Goal: Task Accomplishment & Management: Manage account settings

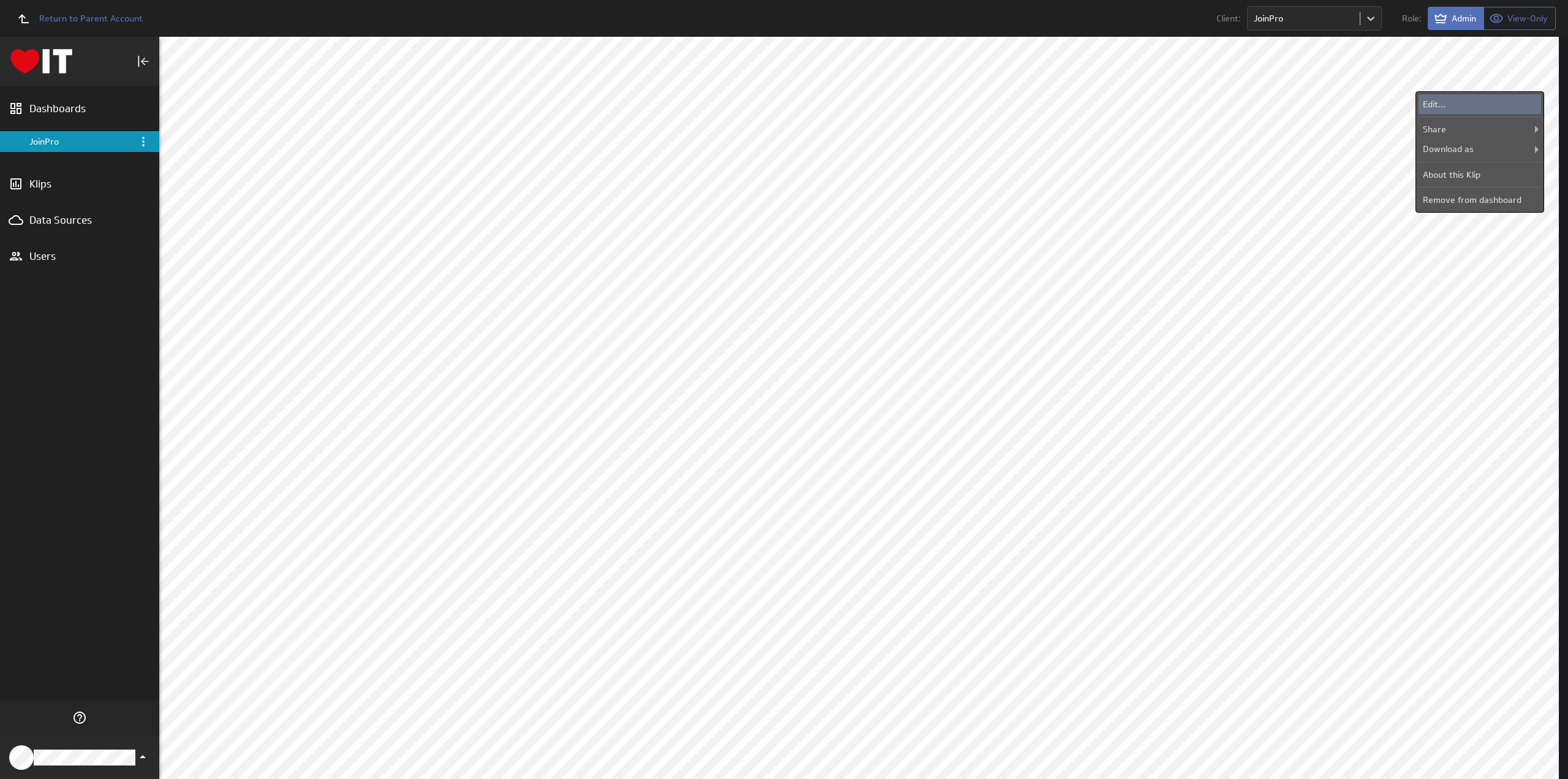
click at [1468, 105] on div "Edit..." at bounding box center [1479, 104] width 122 height 20
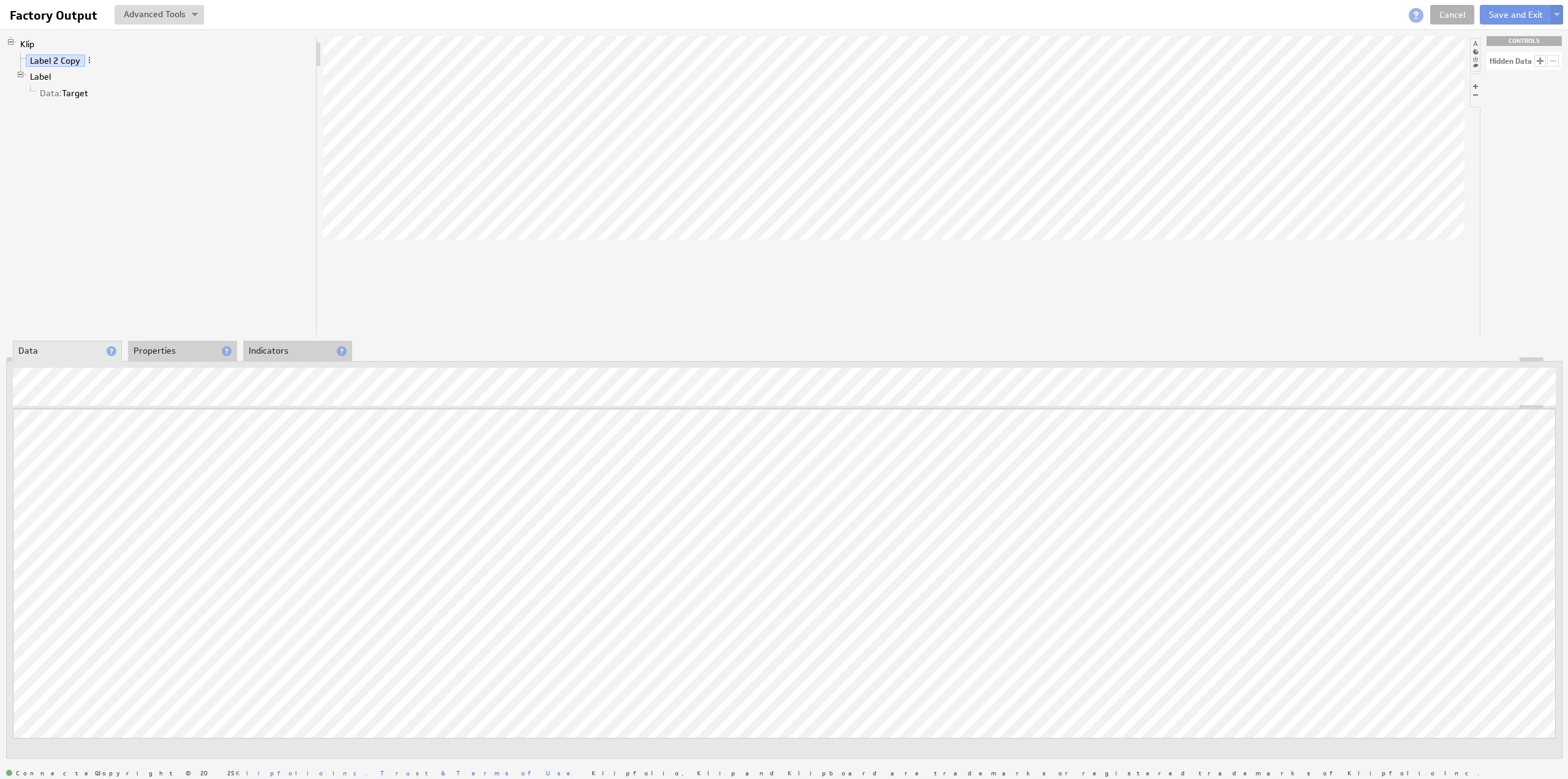
click at [1476, 42] on li at bounding box center [1474, 54] width 10 height 34
drag, startPoint x: 1521, startPoint y: 67, endPoint x: 883, endPoint y: 163, distance: 645.2
drag, startPoint x: 1519, startPoint y: 224, endPoint x: 975, endPoint y: 203, distance: 544.4
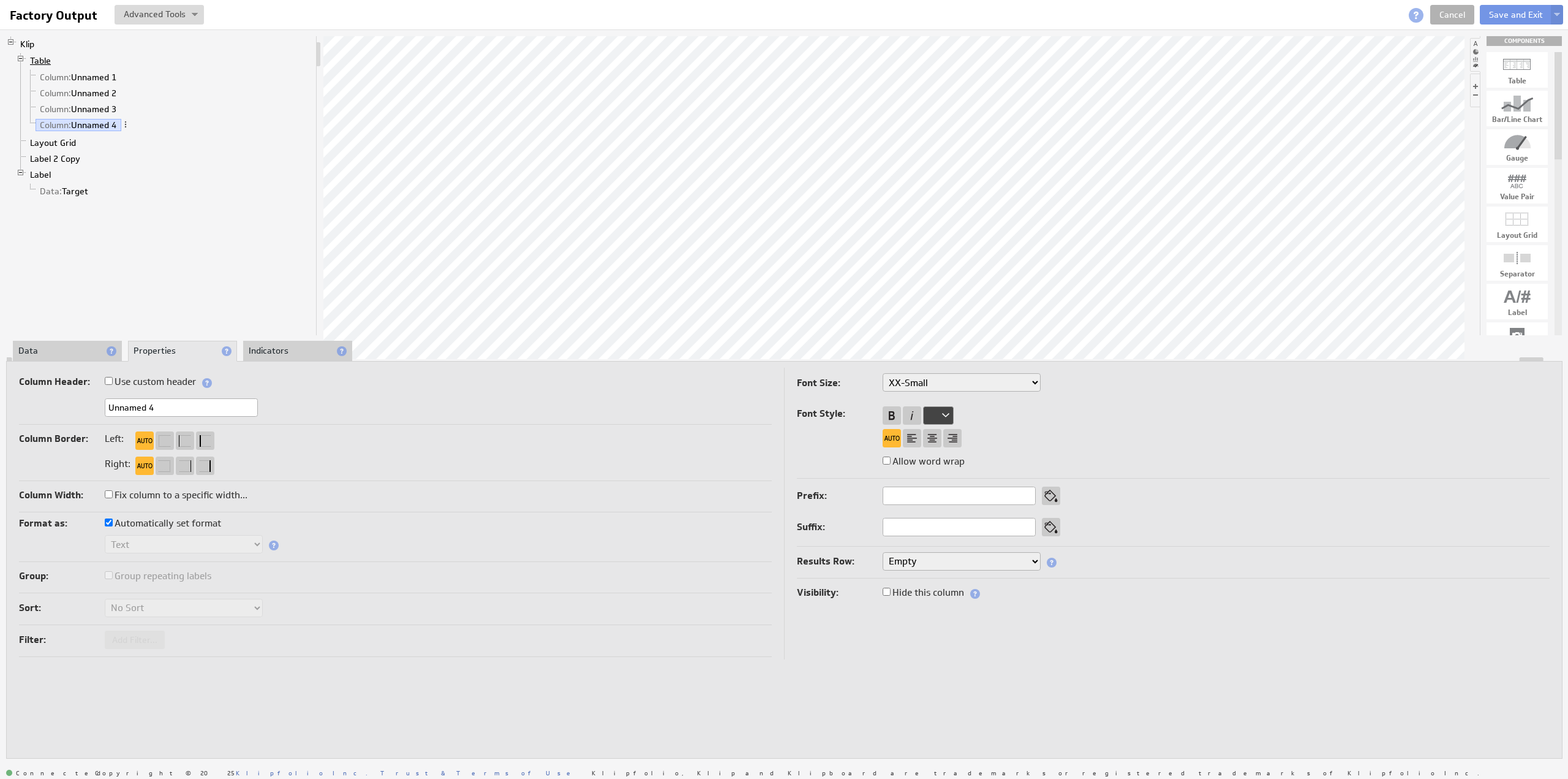
click at [39, 58] on link "Table" at bounding box center [40, 60] width 30 height 12
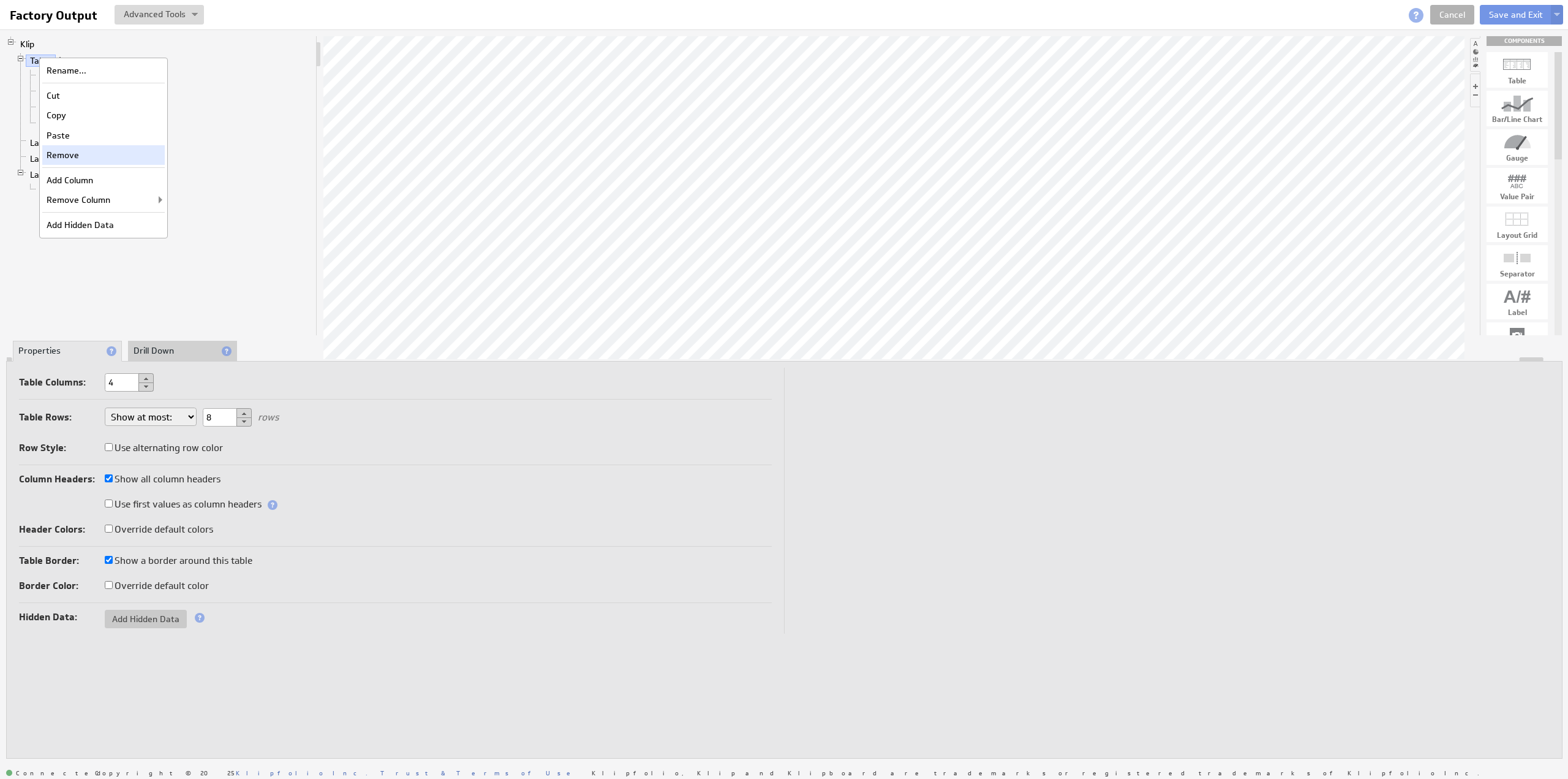
click at [88, 155] on div "Remove" at bounding box center [103, 155] width 122 height 20
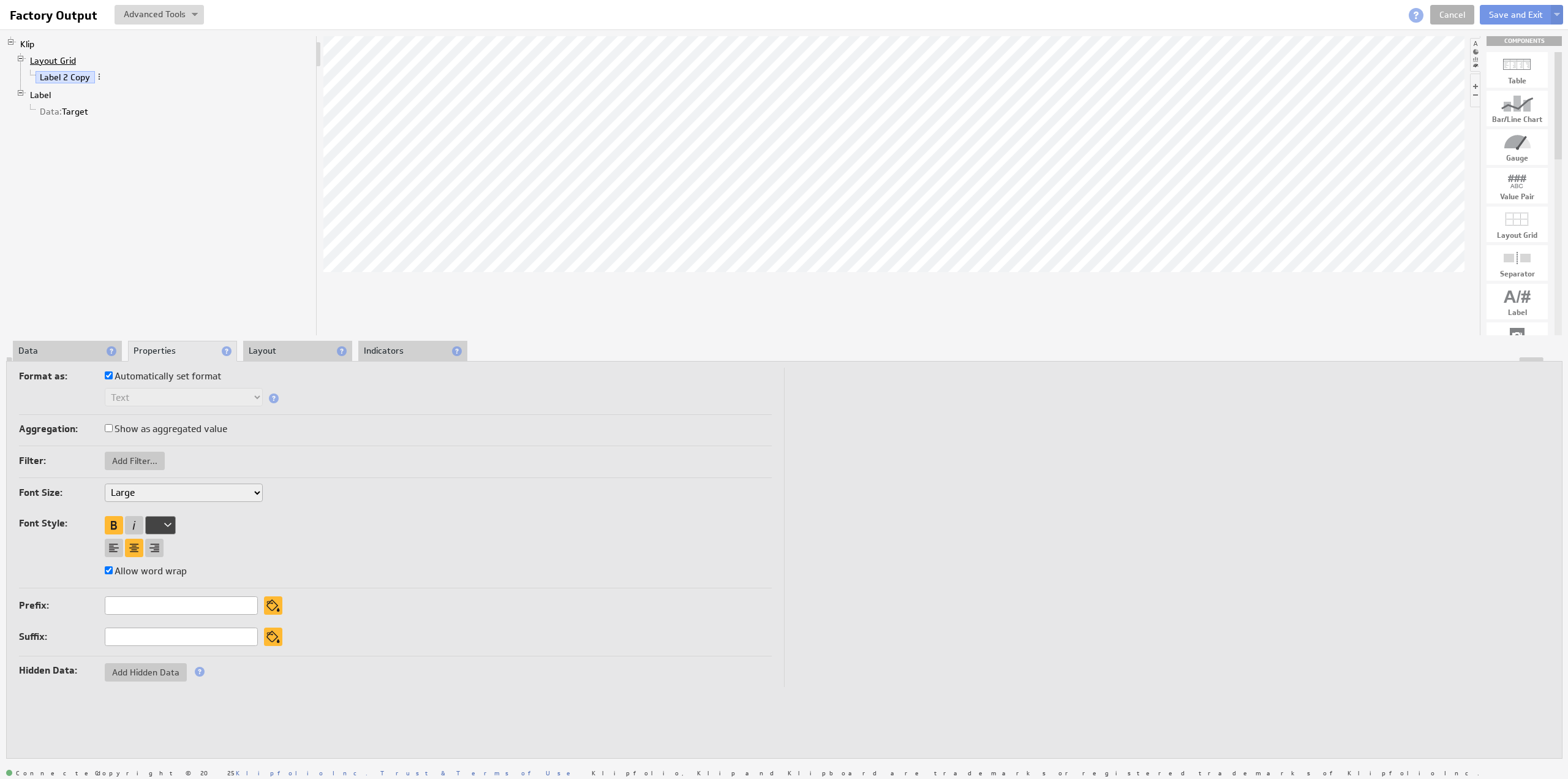
click at [44, 56] on link "Layout Grid" at bounding box center [53, 60] width 55 height 12
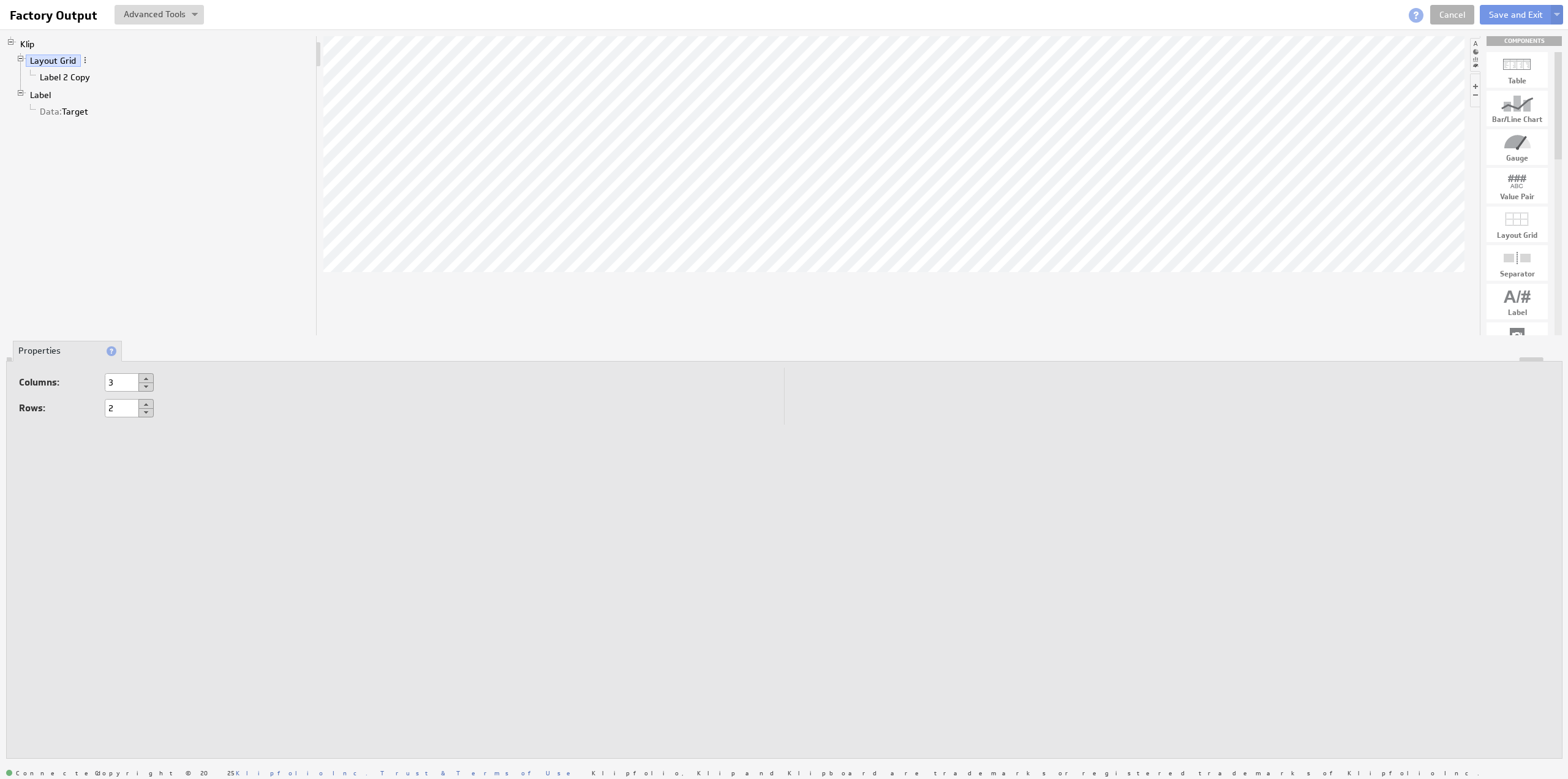
click at [147, 385] on button at bounding box center [146, 387] width 15 height 9
type input "1"
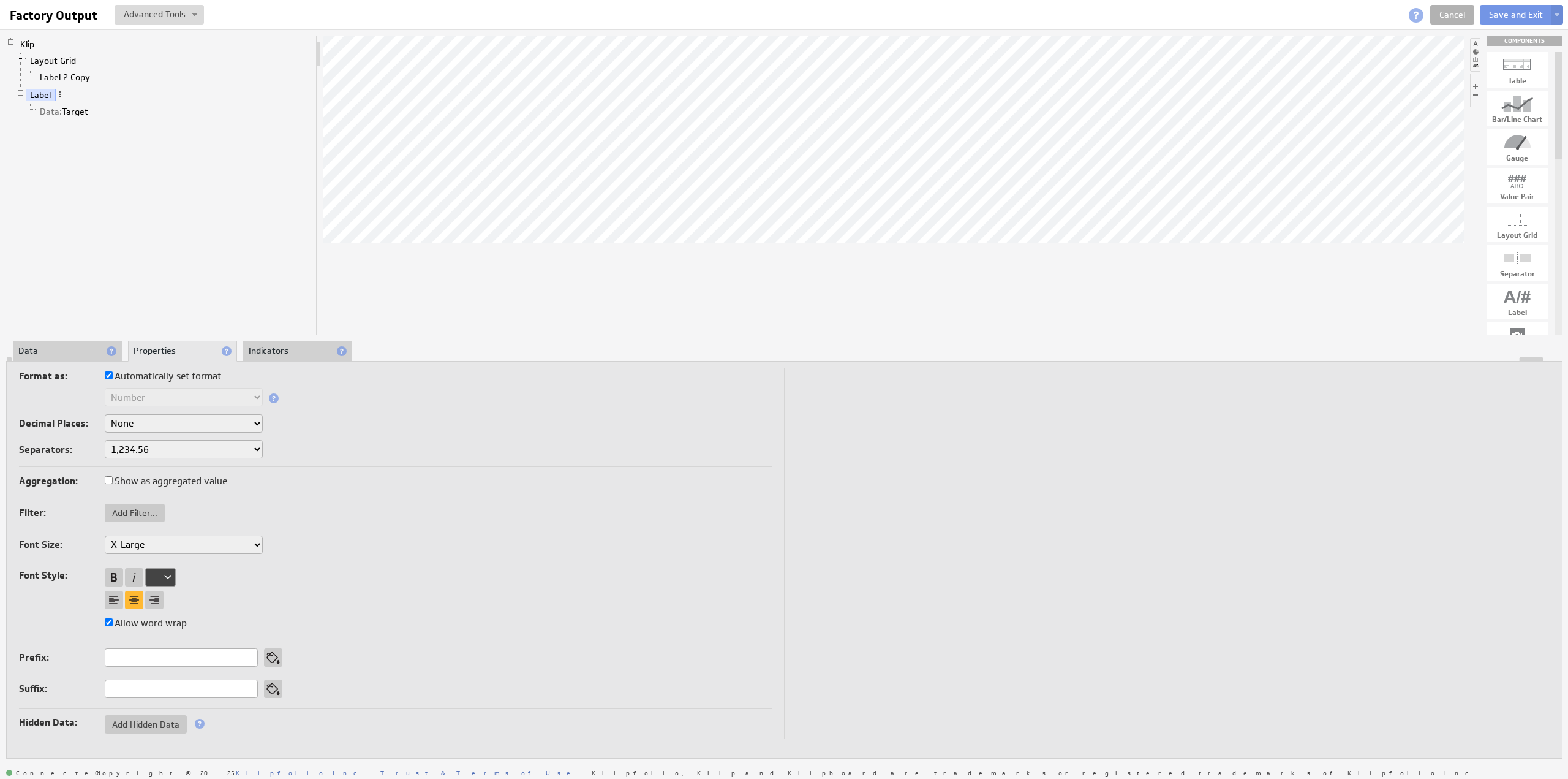
click at [31, 346] on li "Data" at bounding box center [67, 351] width 109 height 21
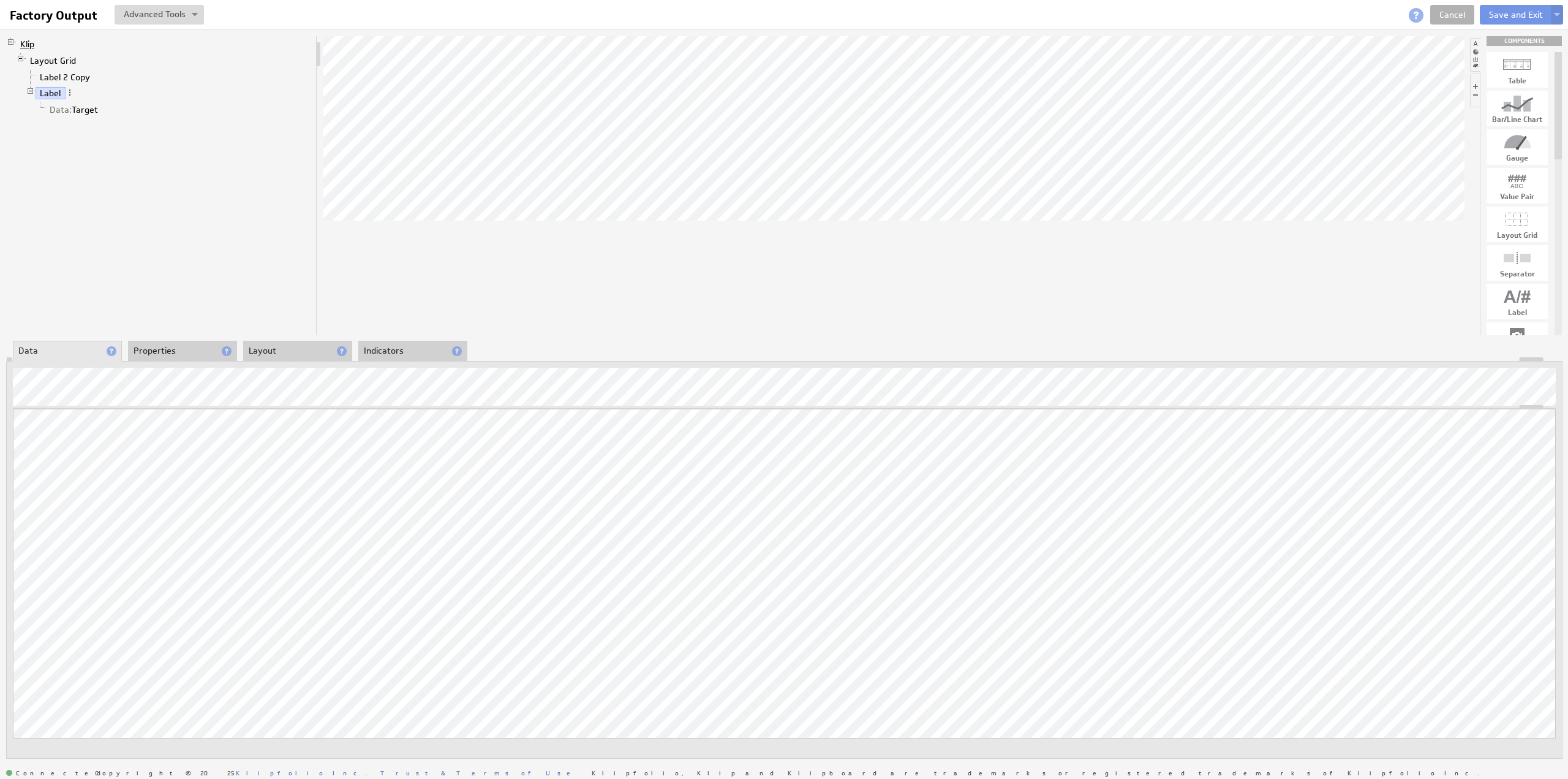
click at [33, 44] on link "Klip" at bounding box center [28, 44] width 23 height 12
click at [149, 351] on li "Properties" at bounding box center [183, 351] width 109 height 21
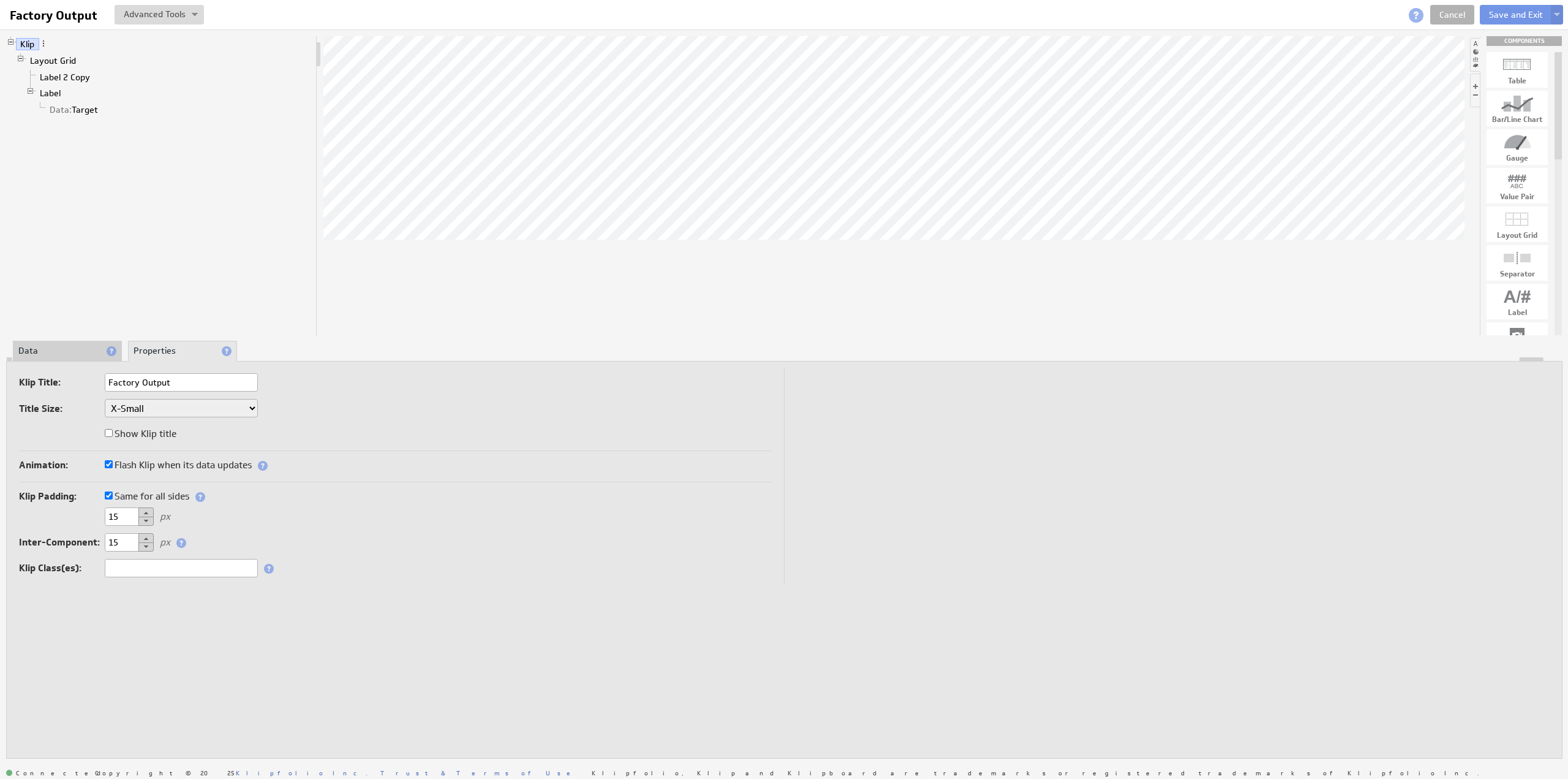
drag, startPoint x: 131, startPoint y: 539, endPoint x: 76, endPoint y: 533, distance: 55.3
click at [76, 533] on div "Inter-Component: 15 px" at bounding box center [395, 543] width 753 height 21
type input "0"
click at [1502, 17] on button "Save and Exit" at bounding box center [1515, 15] width 72 height 20
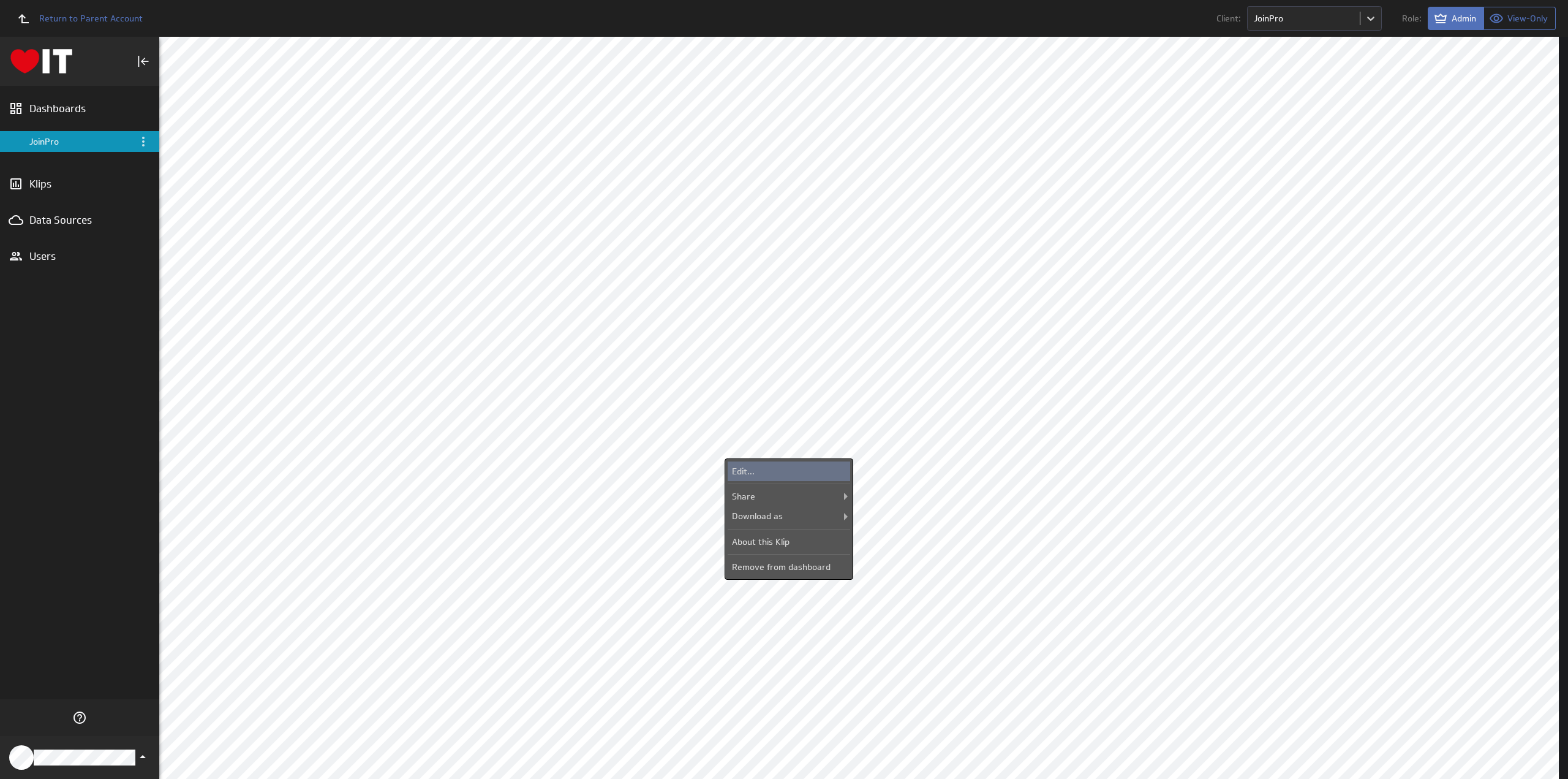
click at [786, 470] on div "Edit..." at bounding box center [788, 471] width 122 height 20
click at [784, 466] on div "Edit..." at bounding box center [788, 471] width 122 height 20
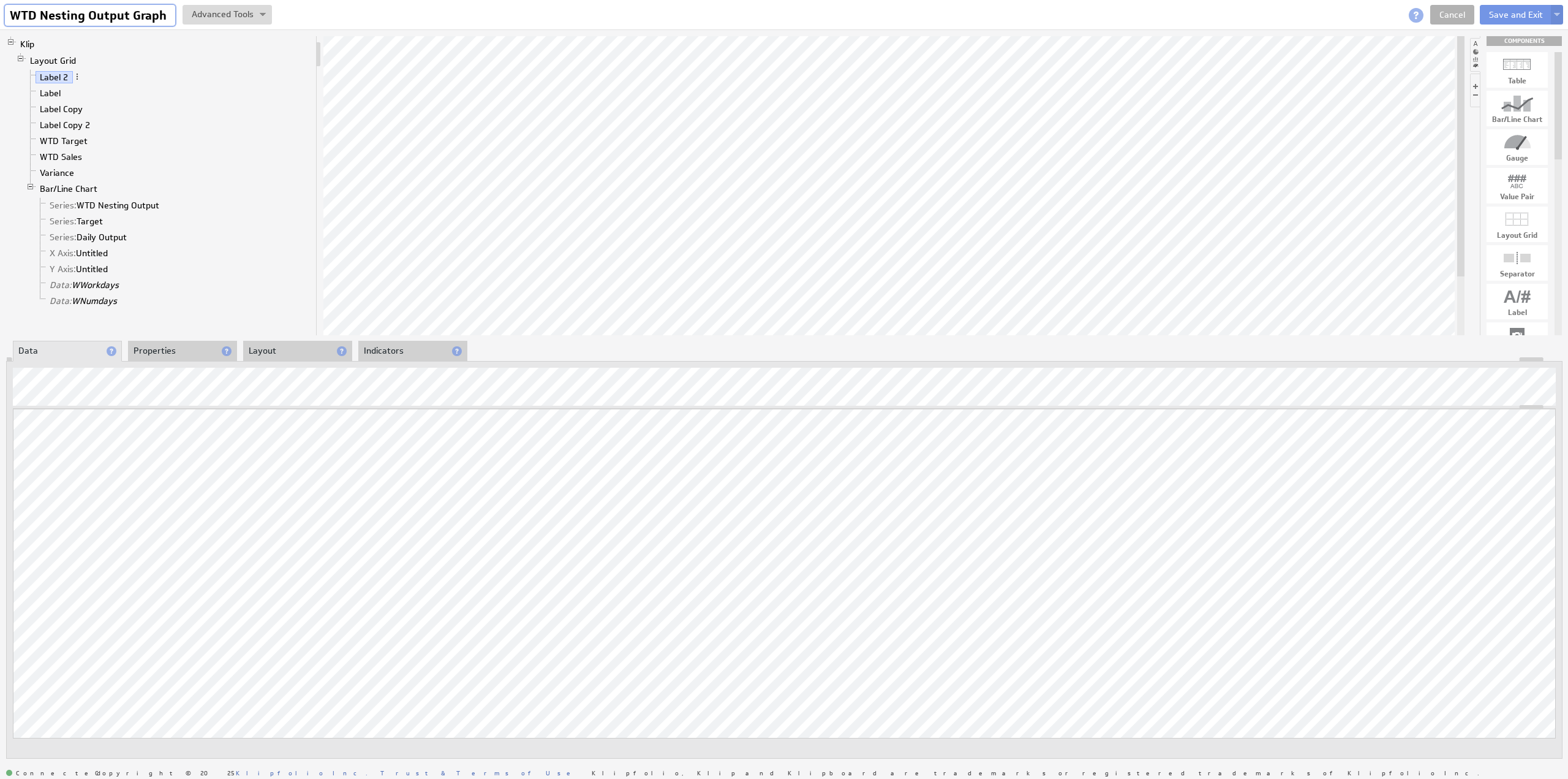
click at [112, 15] on input "WTD Nesting Output Graph" at bounding box center [90, 15] width 170 height 21
click at [99, 15] on input "WTD Nesting Output Graph" at bounding box center [90, 15] width 170 height 21
click at [92, 13] on input "WTD Nesting Output Graph" at bounding box center [90, 15] width 170 height 21
click at [50, 12] on input "WTD Nesting Output Graph" at bounding box center [90, 15] width 170 height 21
drag, startPoint x: 40, startPoint y: 13, endPoint x: 205, endPoint y: 21, distance: 165.2
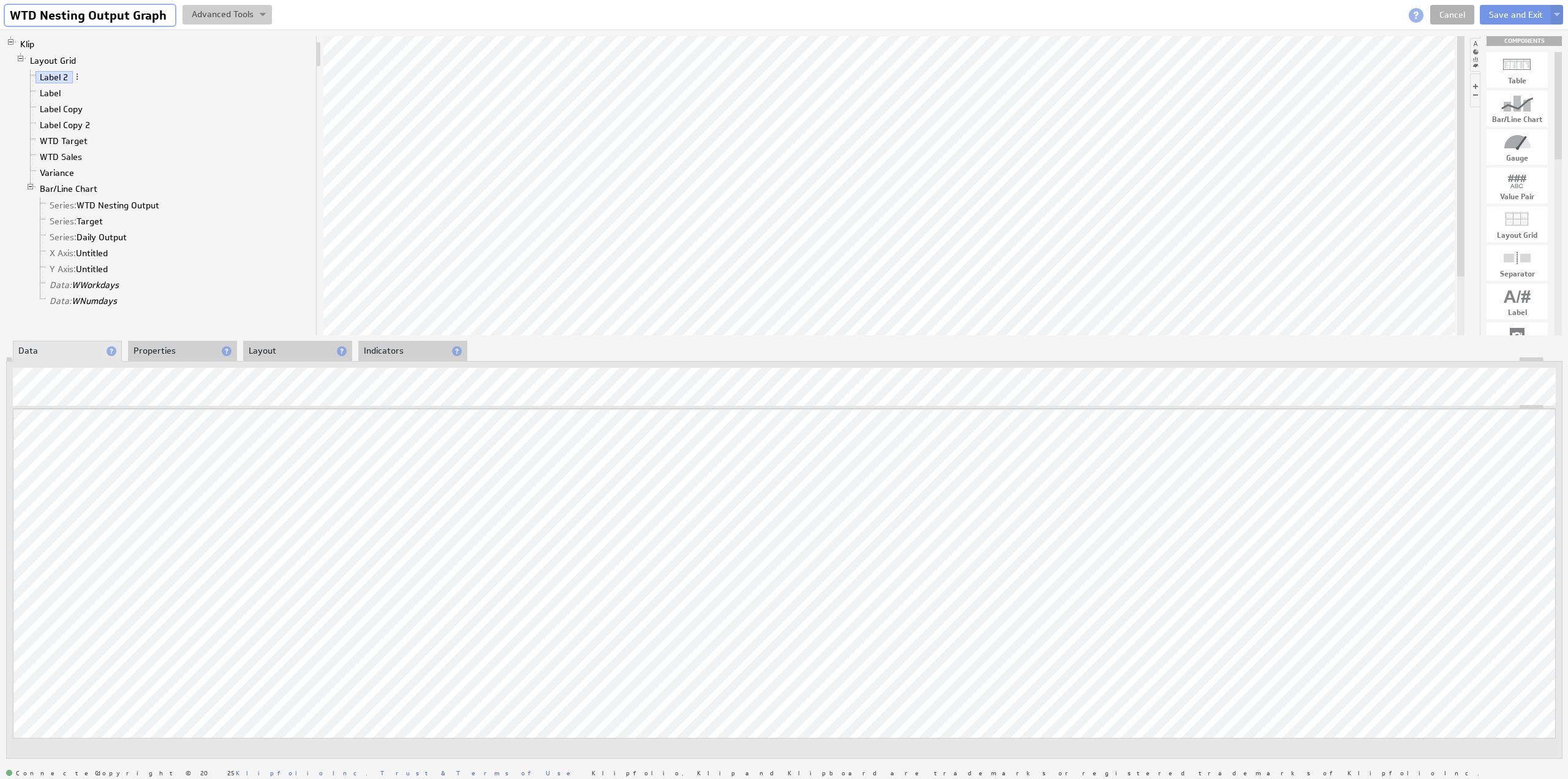
click at [205, 21] on div "WTD Nesting Output Graph WTD Nesting Output Graph View Klip Source Code Alt+U C…" at bounding box center [138, 15] width 267 height 21
type input "WTD Factory Output Graph"
click at [88, 215] on link "Series: Target" at bounding box center [76, 221] width 62 height 12
click at [87, 231] on link "Series: Daily Output" at bounding box center [88, 237] width 87 height 12
click at [1557, 14] on img at bounding box center [1557, 15] width 6 height 5
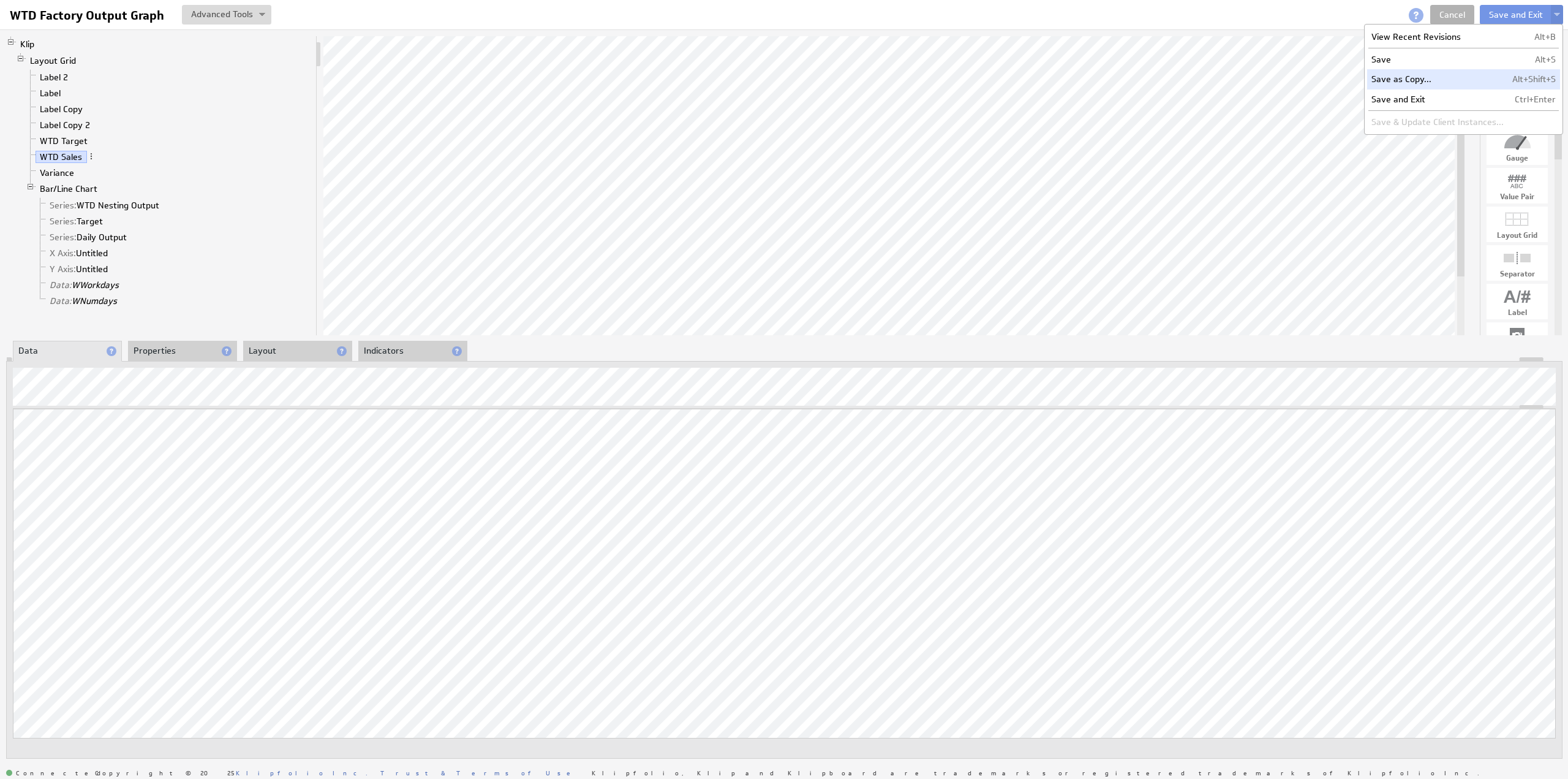
click at [1413, 78] on td "Save as Copy..." at bounding box center [1437, 79] width 141 height 20
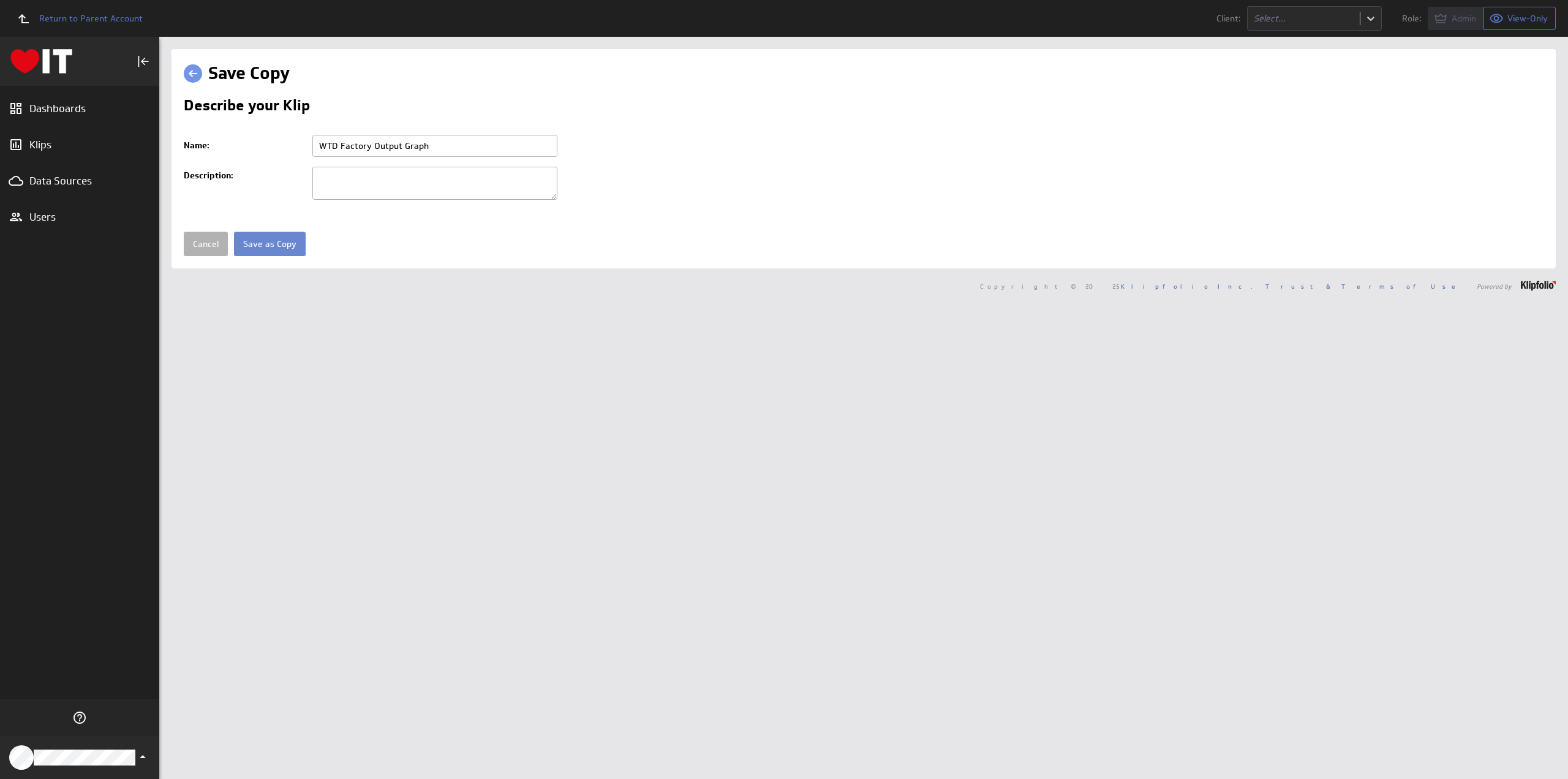
click at [274, 233] on input "Save as Copy" at bounding box center [270, 244] width 72 height 24
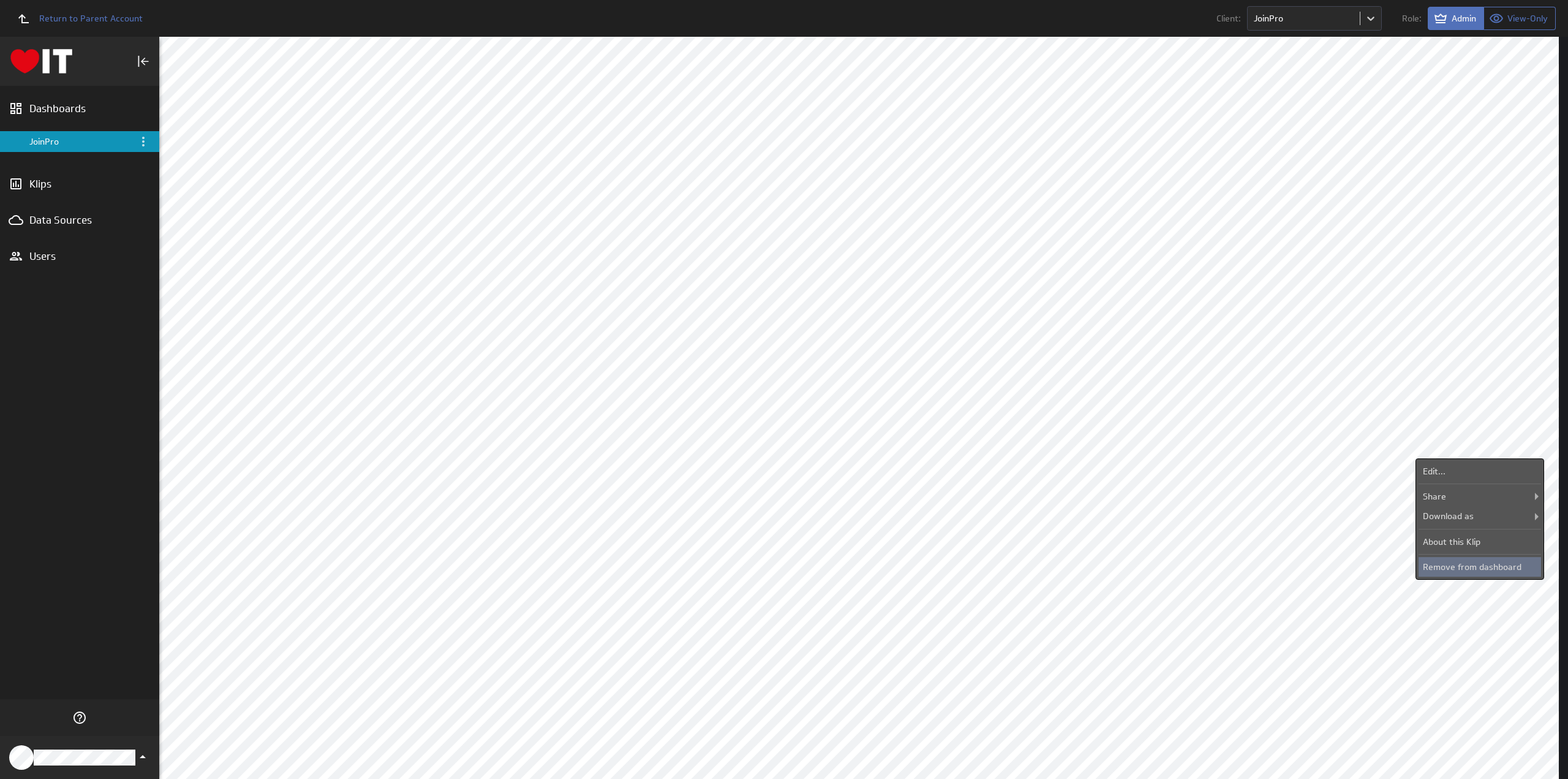
click at [1462, 560] on div "Remove from dashboard" at bounding box center [1479, 567] width 122 height 20
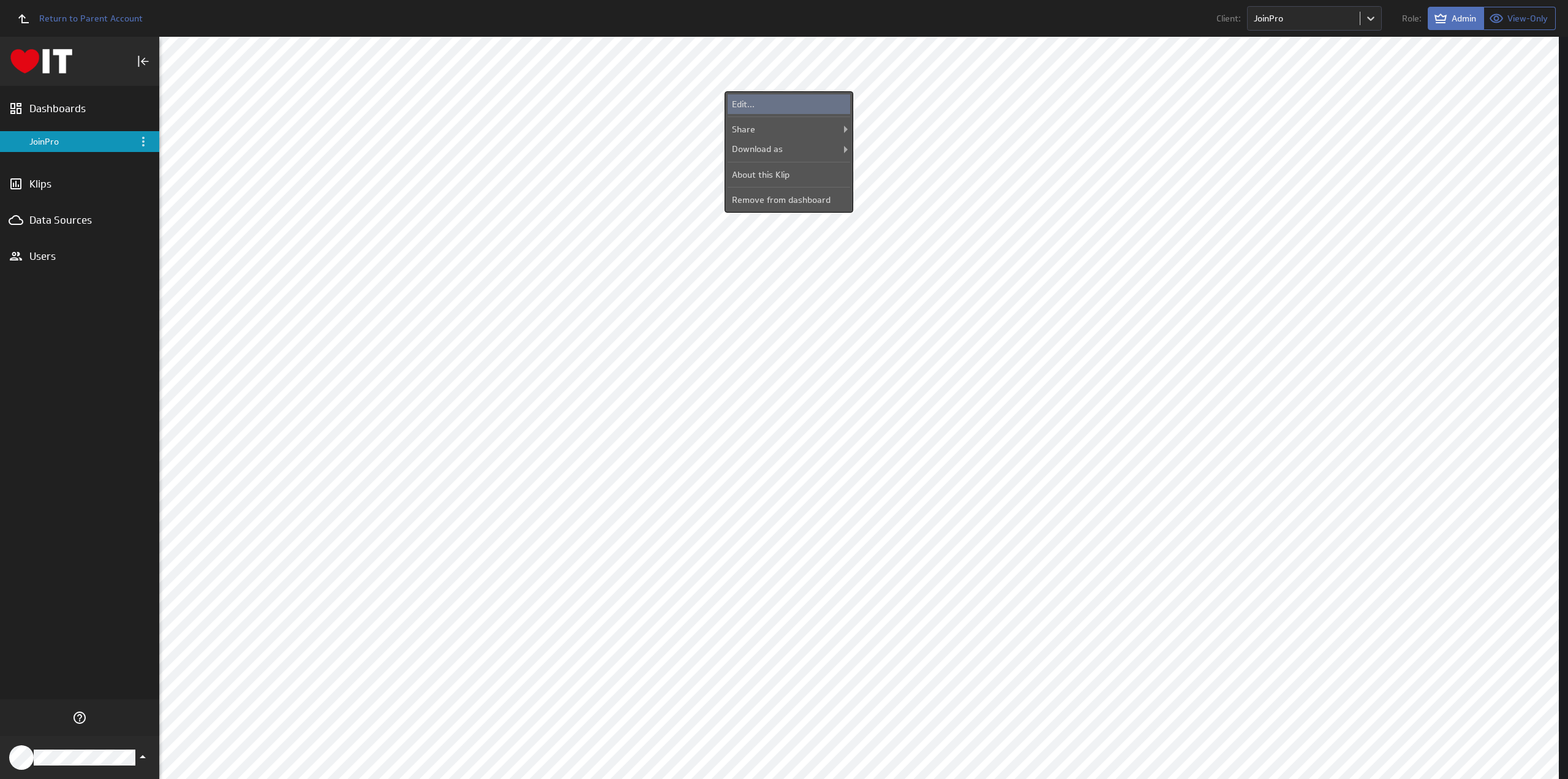
click at [802, 104] on div "Edit..." at bounding box center [788, 104] width 122 height 20
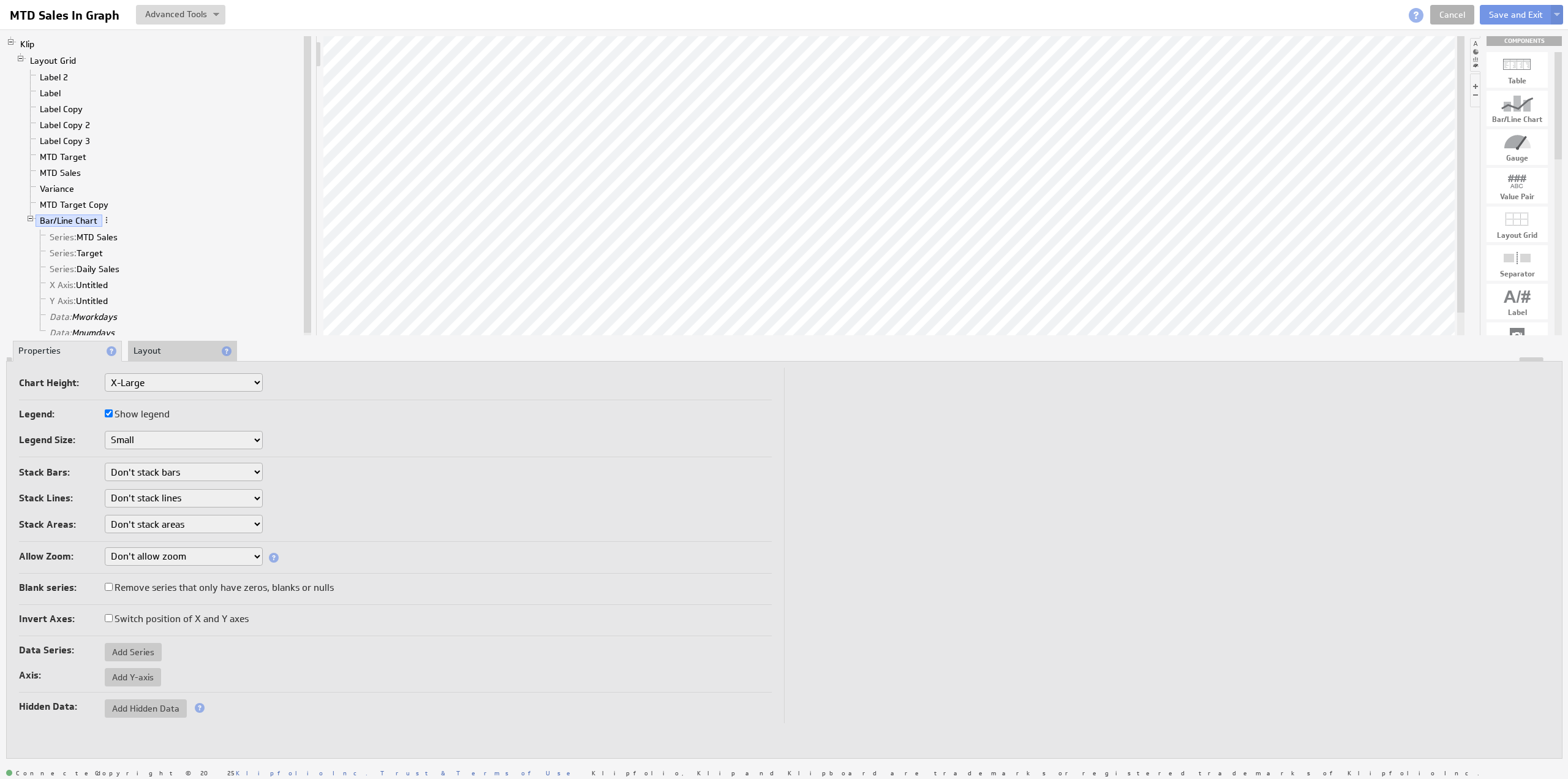
click at [124, 377] on select "Small Medium Large X-Large Custom..." at bounding box center [183, 382] width 158 height 19
select select "3"
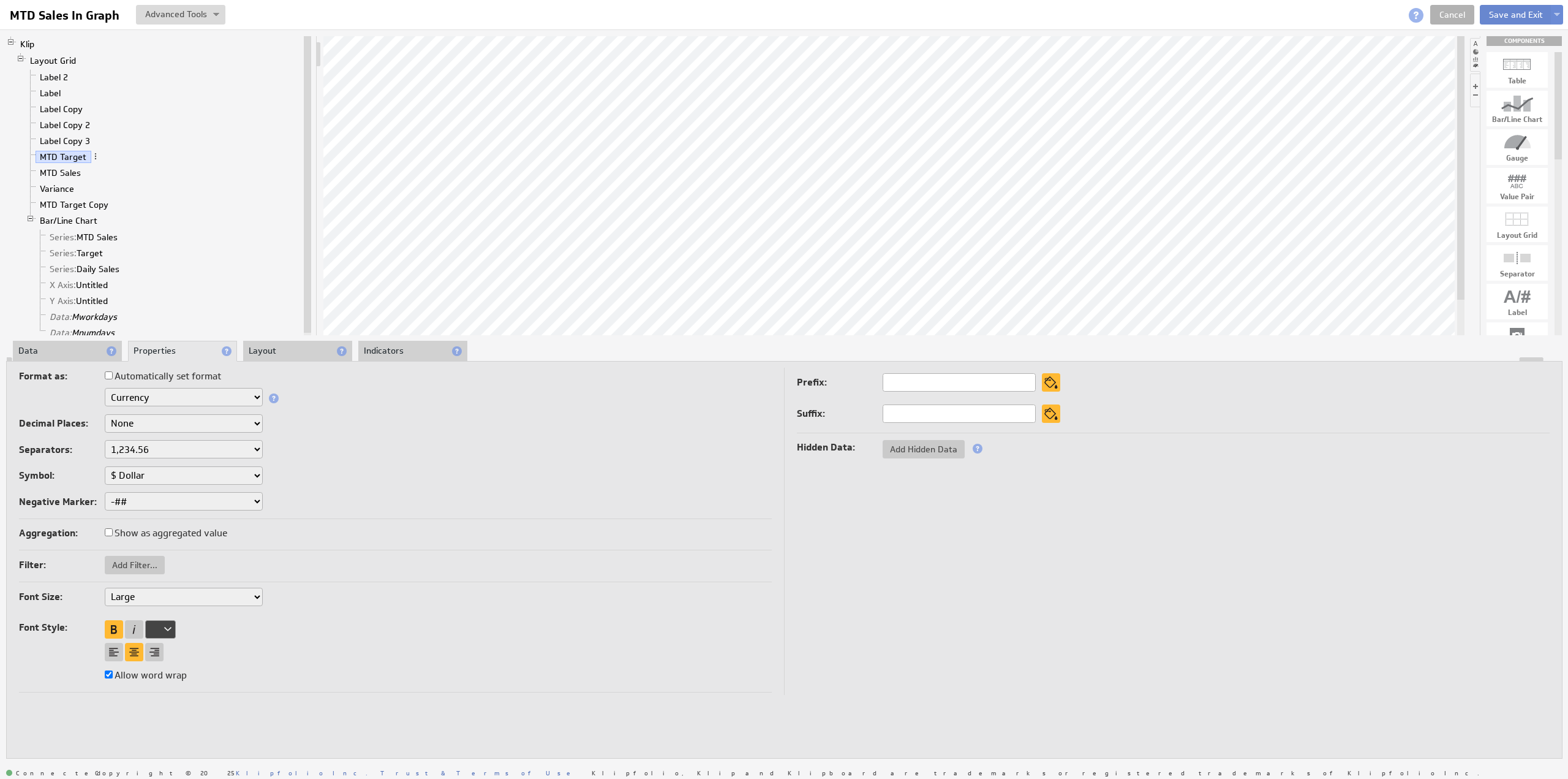
click at [1506, 14] on button "Save and Exit" at bounding box center [1515, 15] width 72 height 20
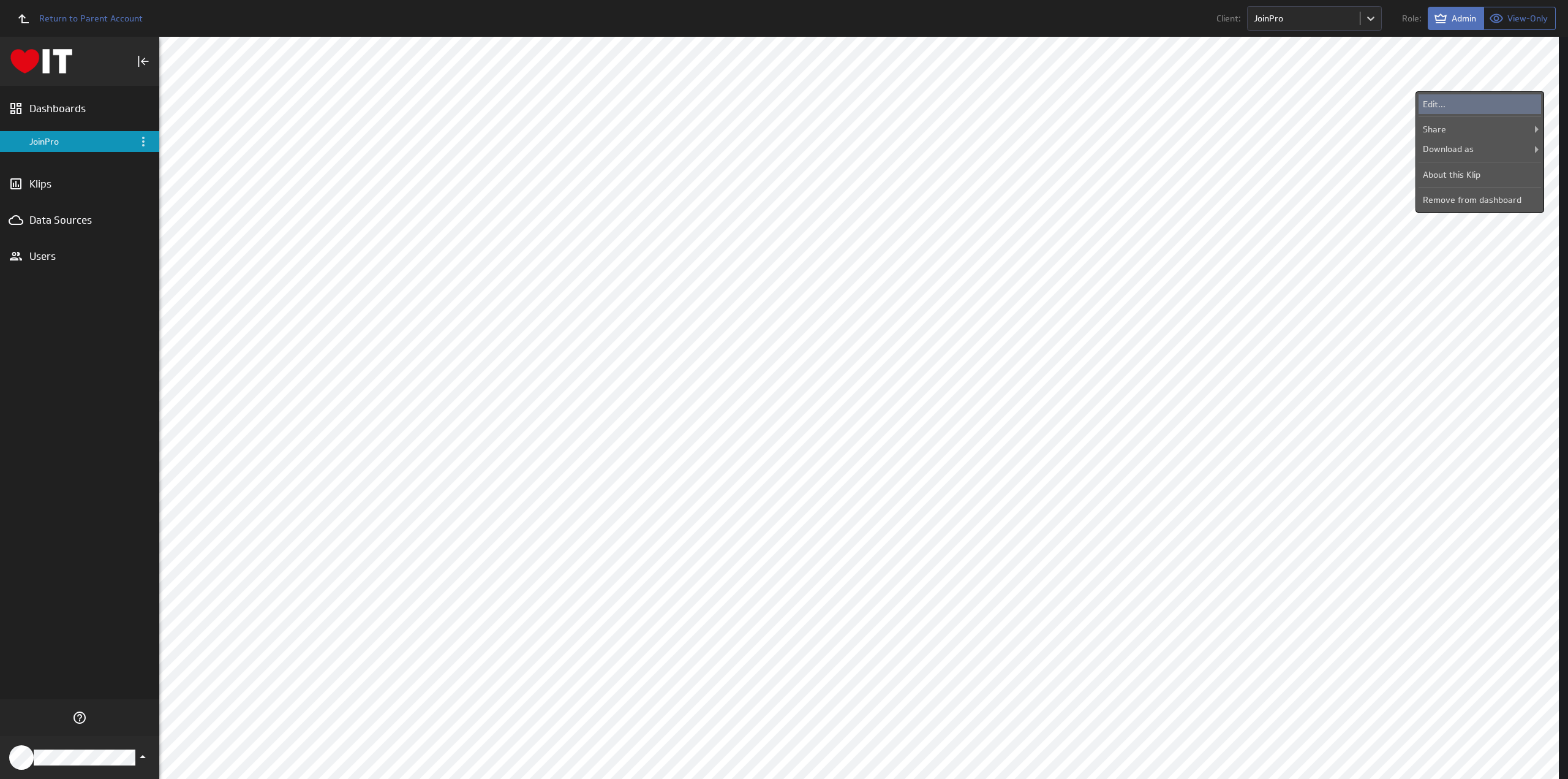
click at [1470, 97] on div "Edit..." at bounding box center [1479, 104] width 122 height 20
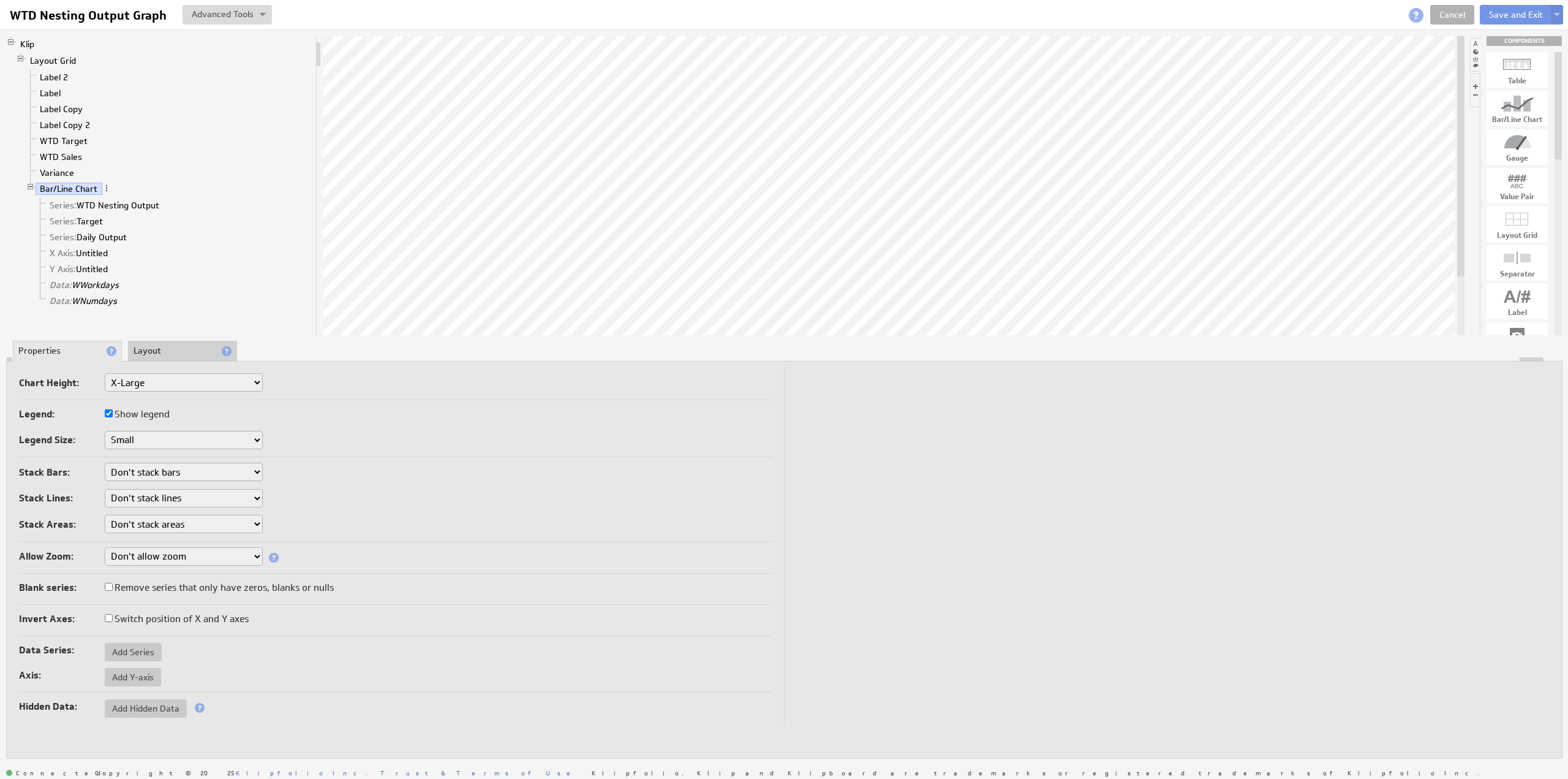
click at [144, 381] on select "Small Medium Large X-Large Custom..." at bounding box center [183, 382] width 158 height 19
click at [104, 373] on select "Small Medium Large X-Large Custom..." at bounding box center [183, 382] width 158 height 19
click at [142, 386] on select "Small Medium Large X-Large Custom..." at bounding box center [183, 382] width 158 height 19
select select "3"
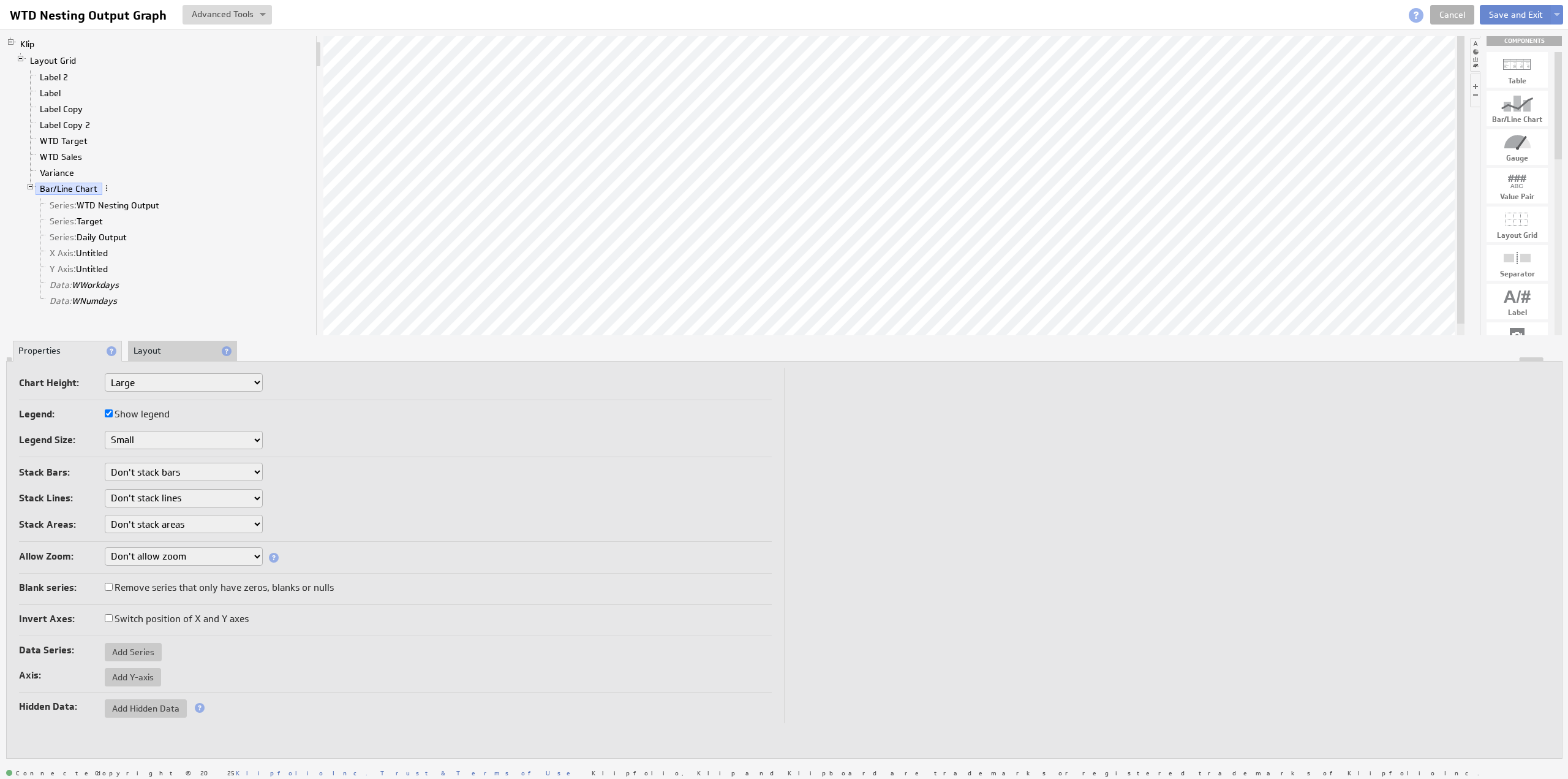
click at [1499, 15] on button "Save and Exit" at bounding box center [1515, 15] width 72 height 20
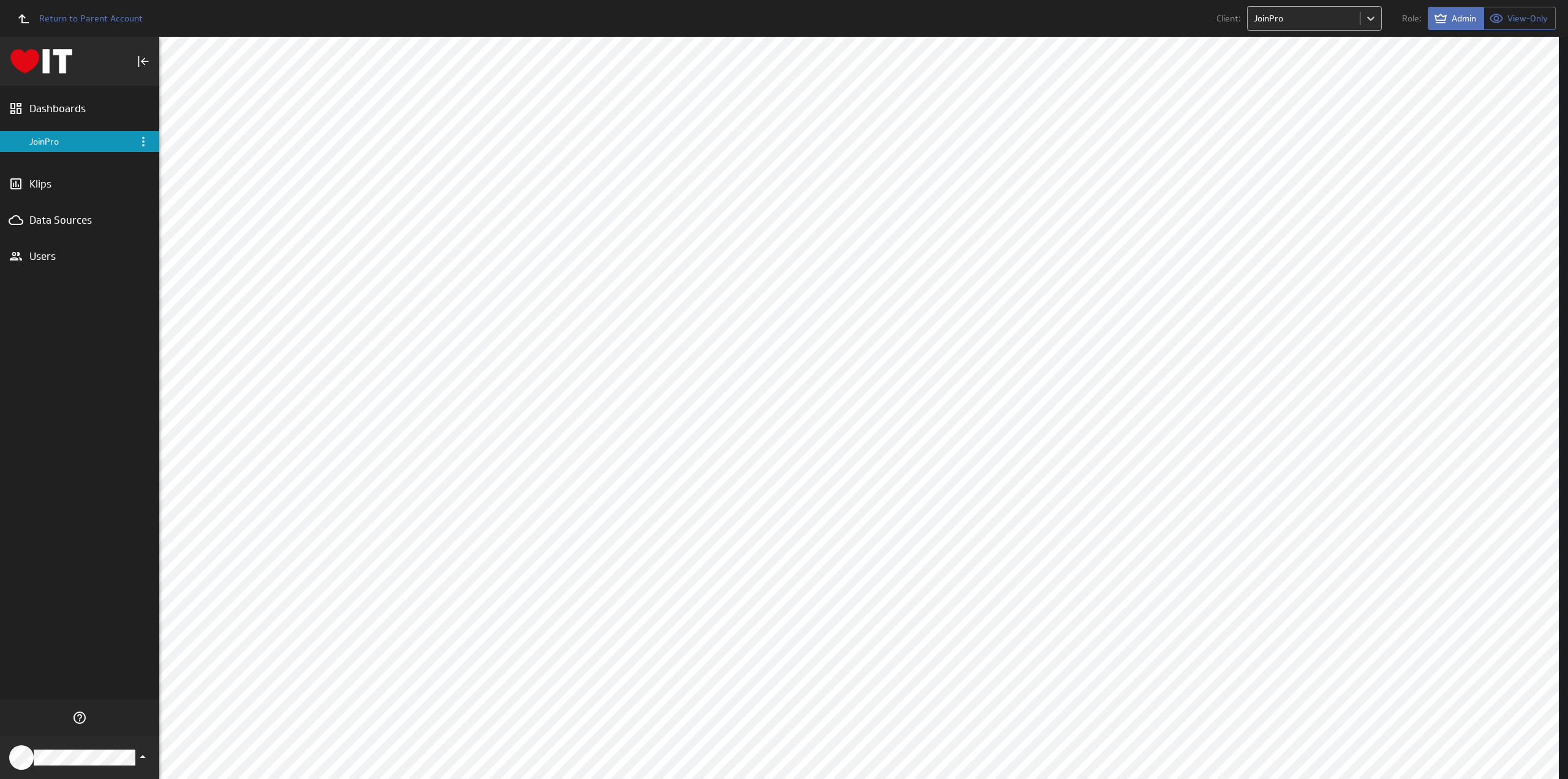
click at [1278, 20] on body "Return to Parent Account Client: JoinPro Role: Admin View-Only (no message) Das…" at bounding box center [784, 389] width 1568 height 779
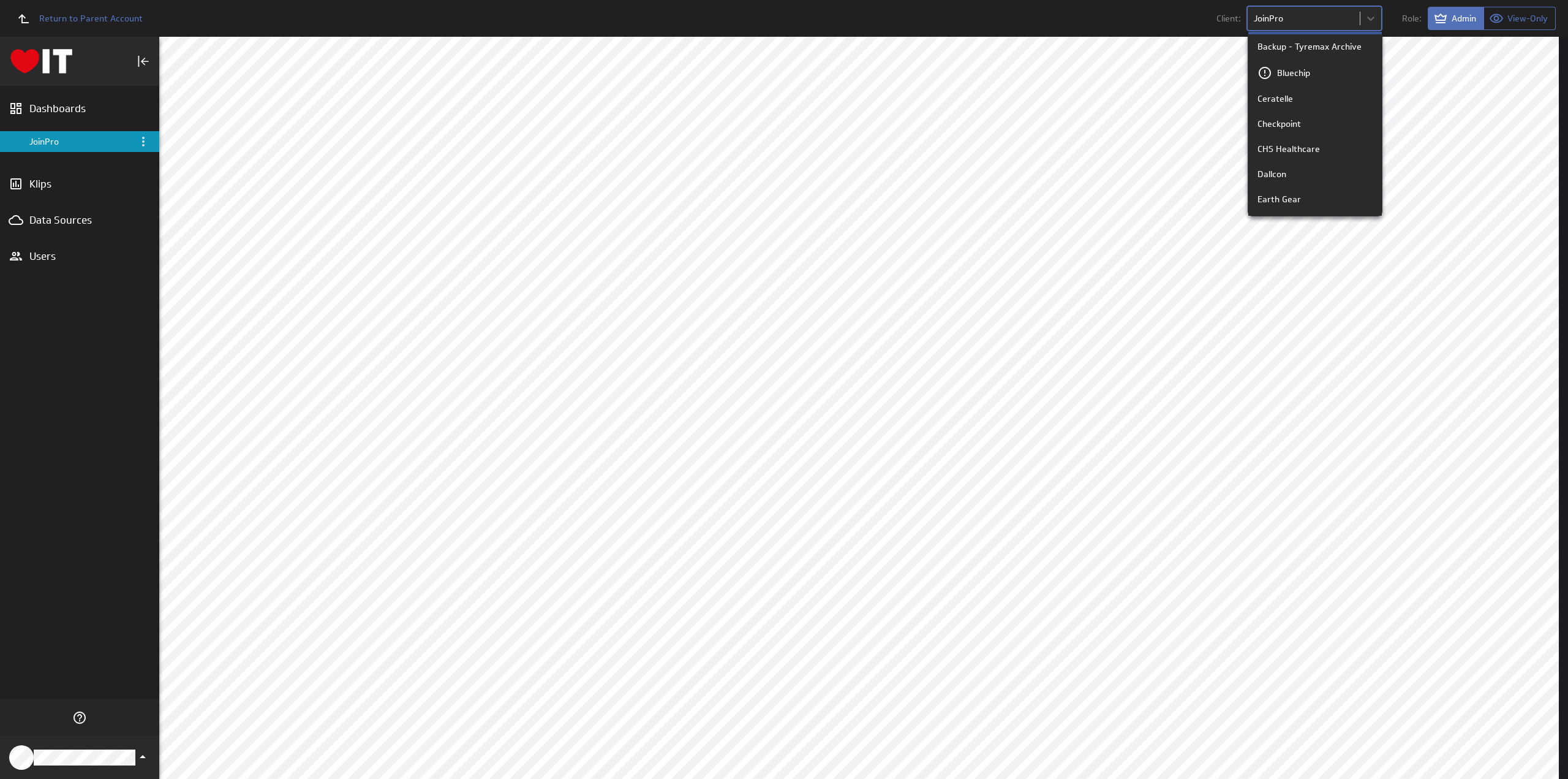
scroll to position [613, 0]
click at [1296, 161] on p "Earth Gear" at bounding box center [1279, 166] width 44 height 13
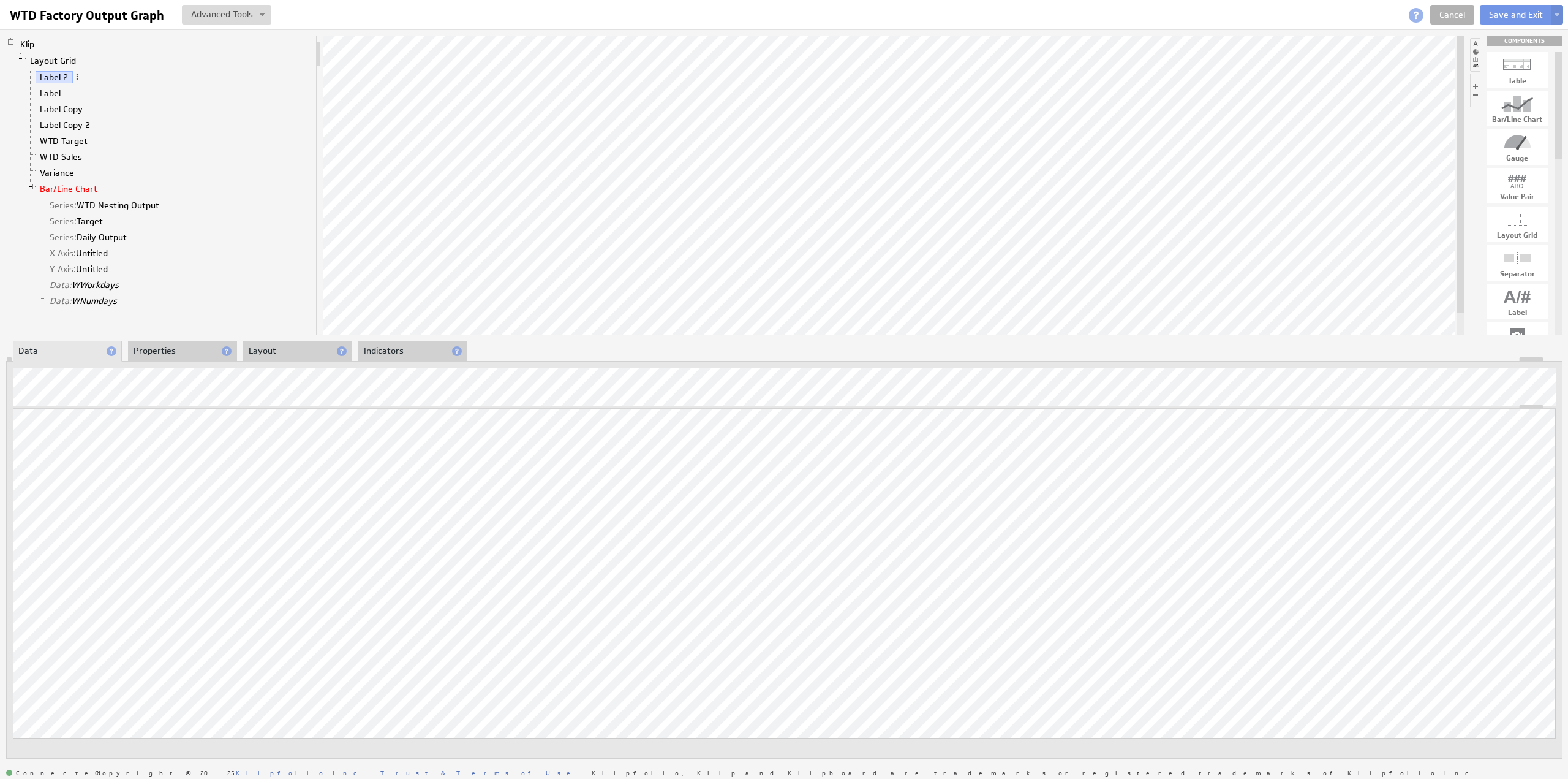
click at [74, 185] on link "Bar/Line Chart" at bounding box center [69, 188] width 67 height 12
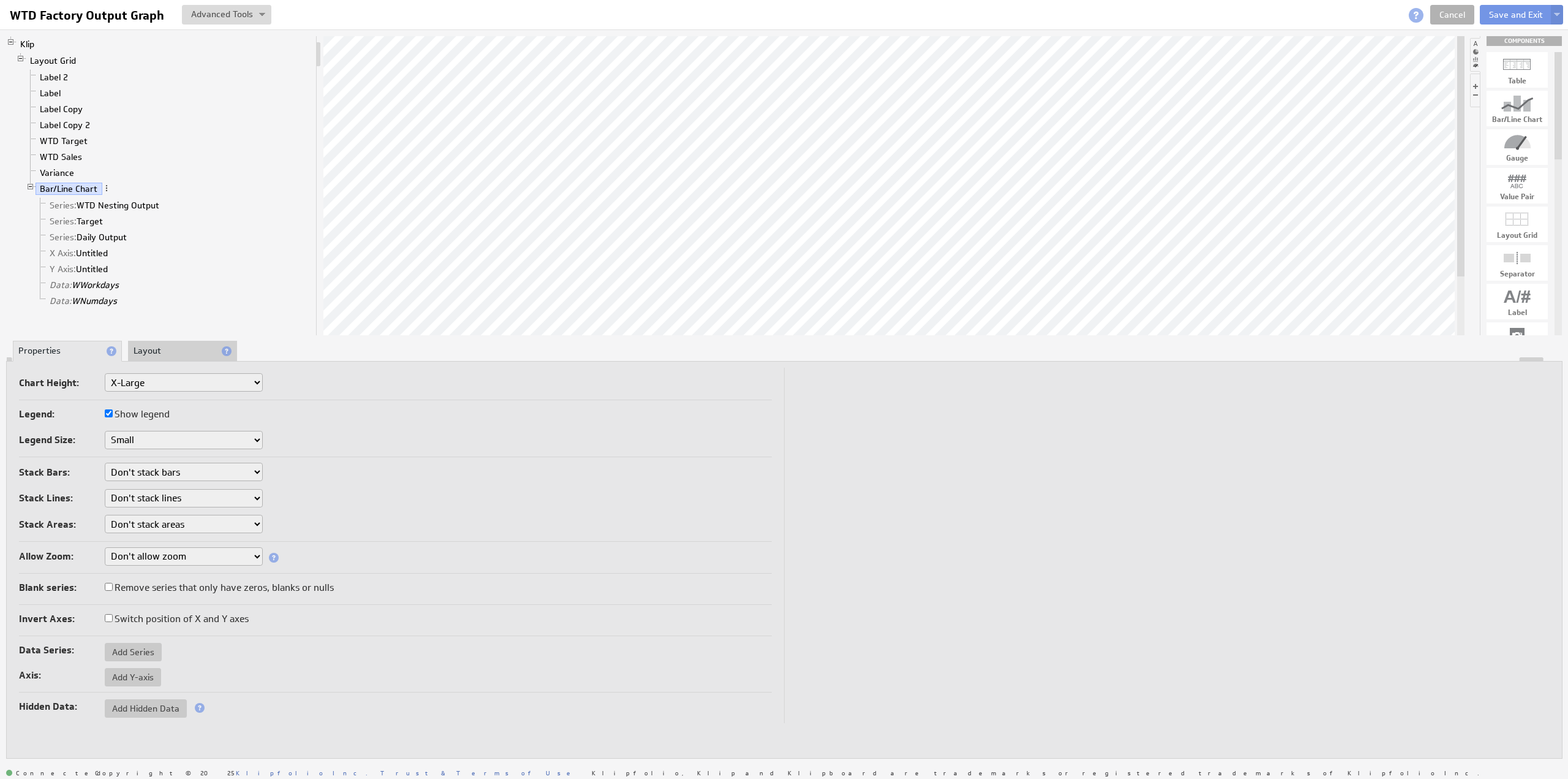
click at [135, 381] on select "Small Medium Large X-Large Custom..." at bounding box center [183, 382] width 158 height 19
select select "3"
click at [1525, 10] on button "Save and Exit" at bounding box center [1515, 15] width 72 height 20
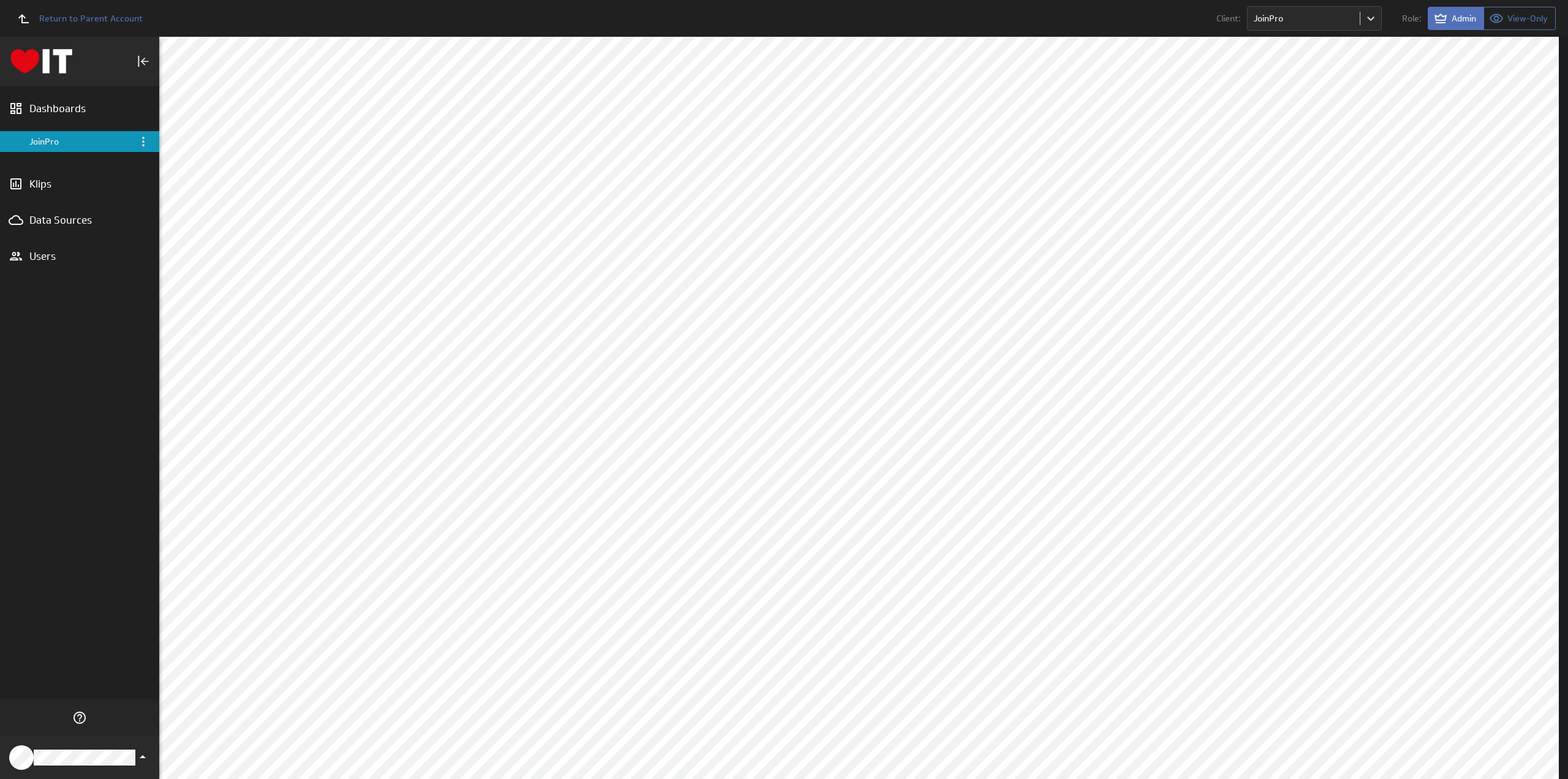
scroll to position [161, 0]
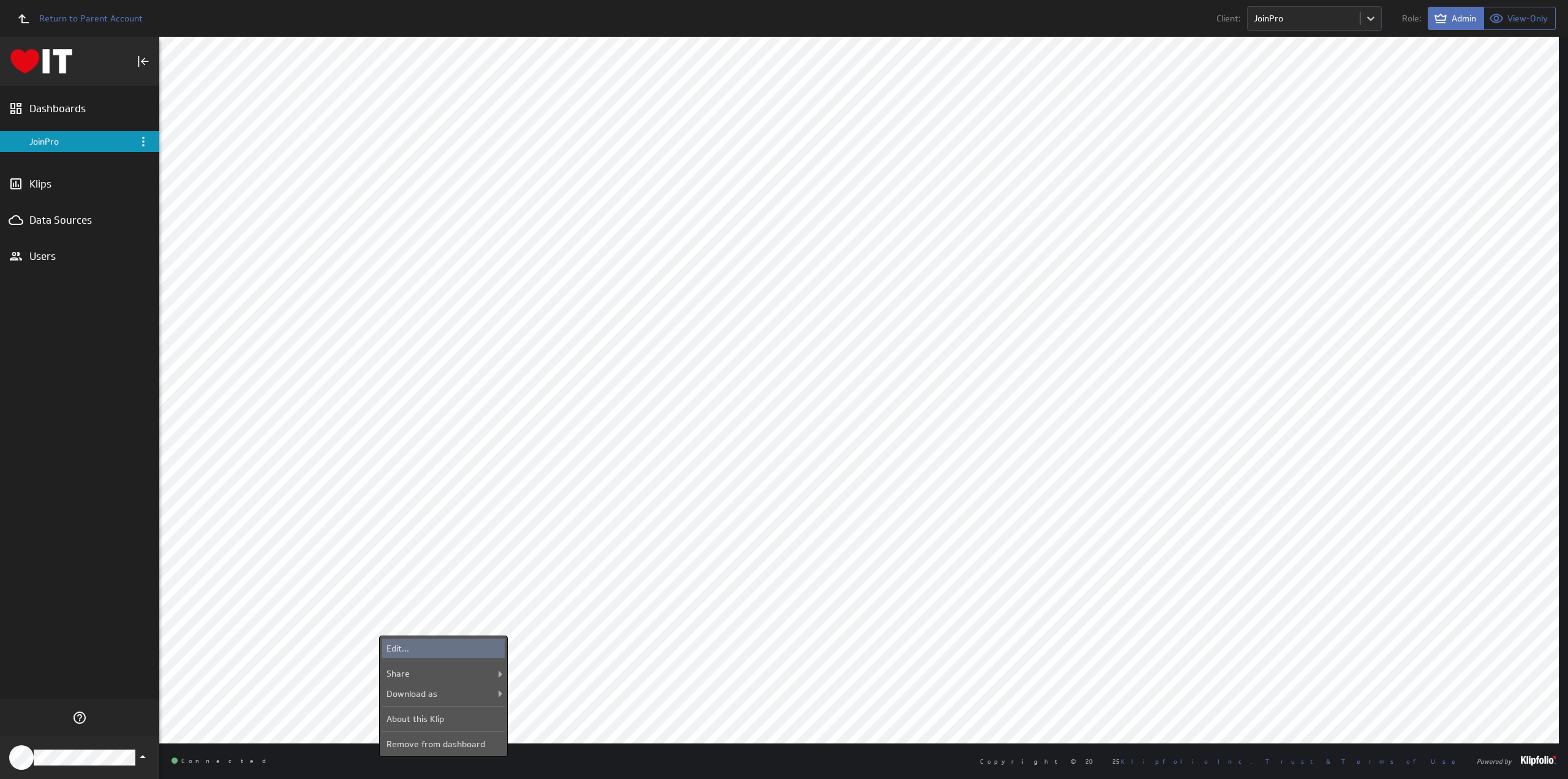
click at [454, 648] on div "Edit..." at bounding box center [443, 648] width 122 height 20
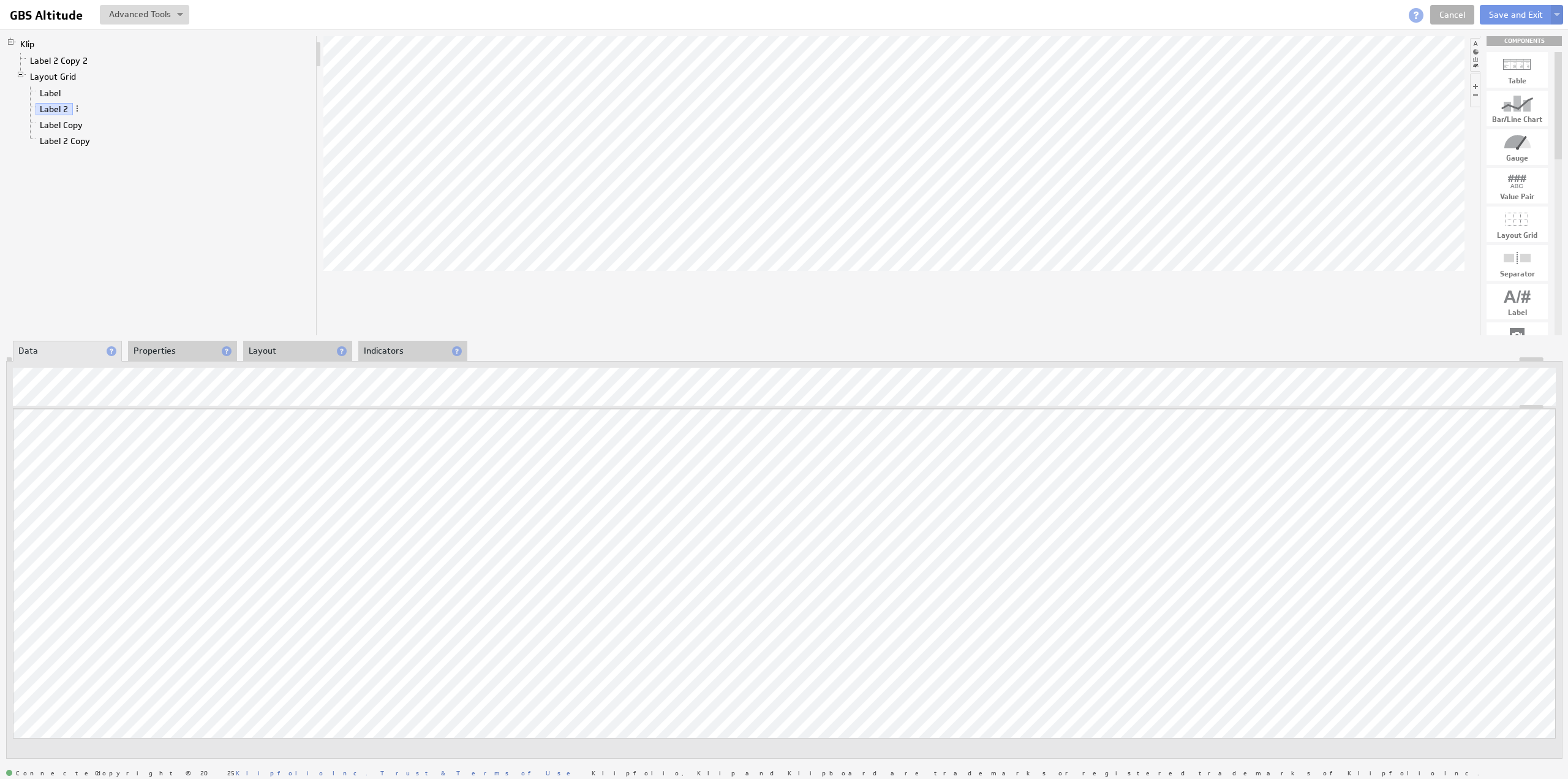
click at [165, 349] on li "Properties" at bounding box center [183, 351] width 109 height 21
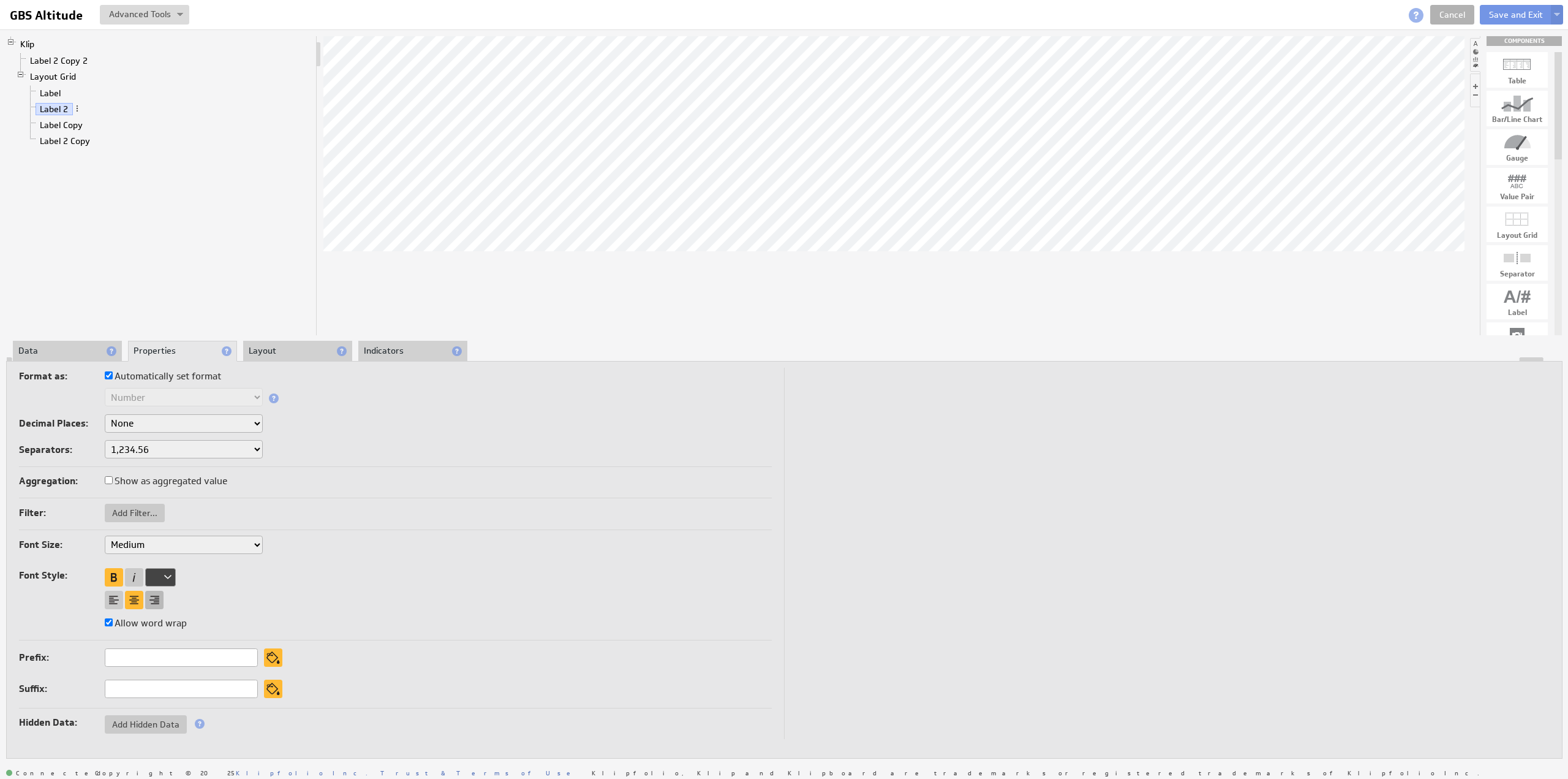
click at [153, 596] on div at bounding box center [154, 599] width 19 height 19
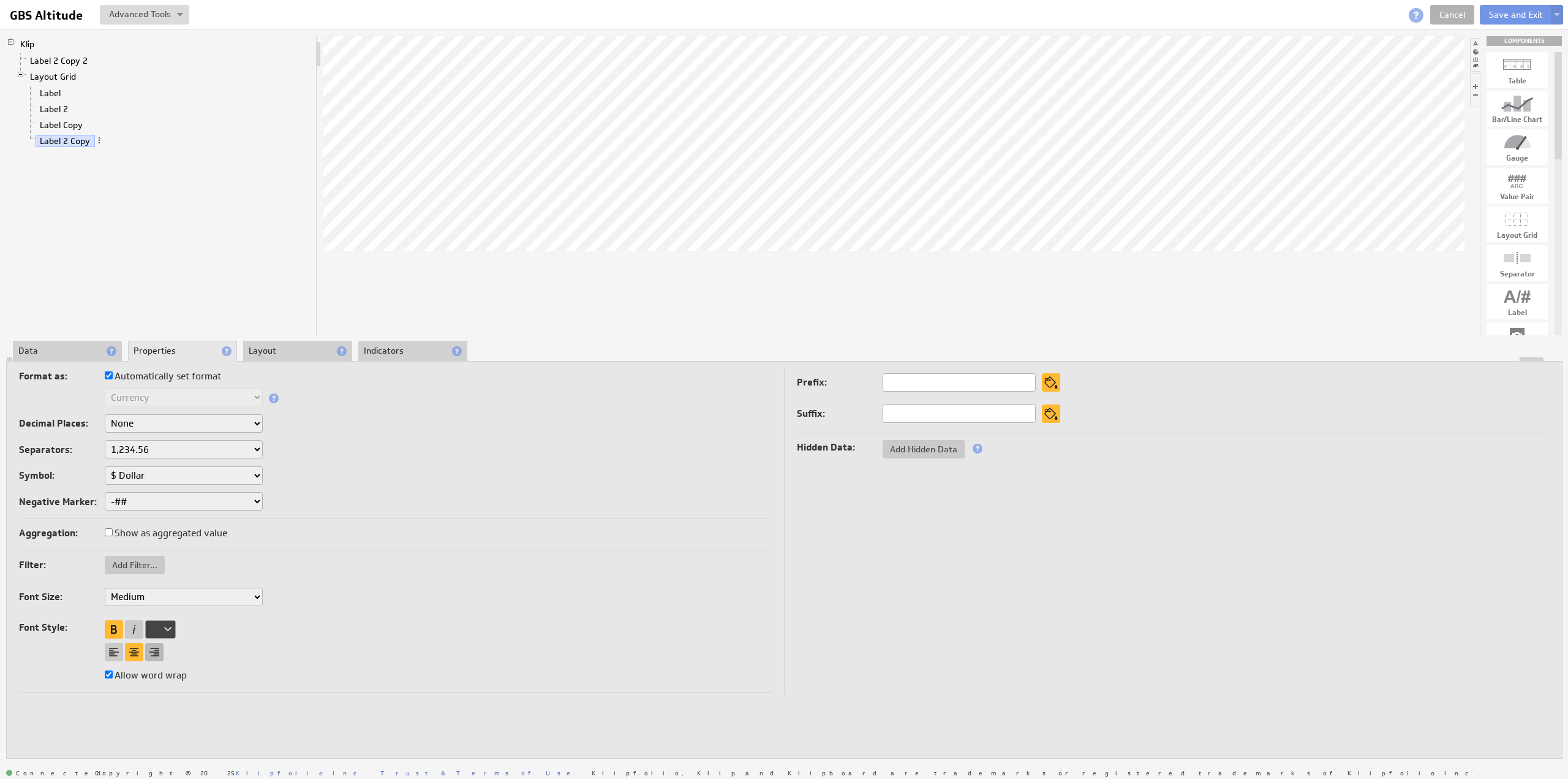
click at [156, 643] on div at bounding box center [154, 652] width 19 height 19
click at [262, 349] on li "Layout" at bounding box center [297, 351] width 109 height 21
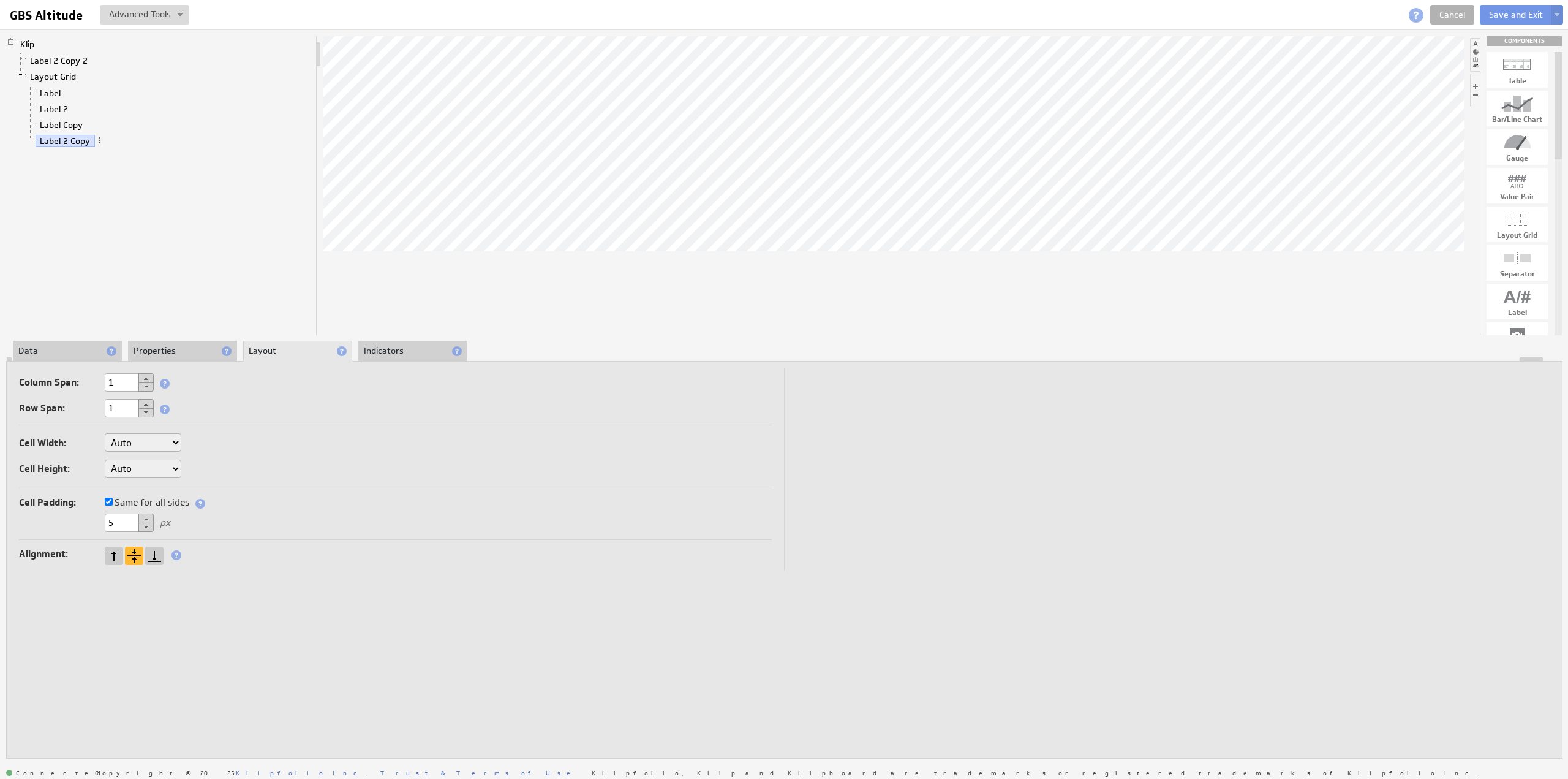
click at [132, 442] on select "Auto Custom..." at bounding box center [142, 442] width 76 height 19
select select "cust"
click at [206, 443] on input "text" at bounding box center [211, 443] width 49 height 19
type input "20%"
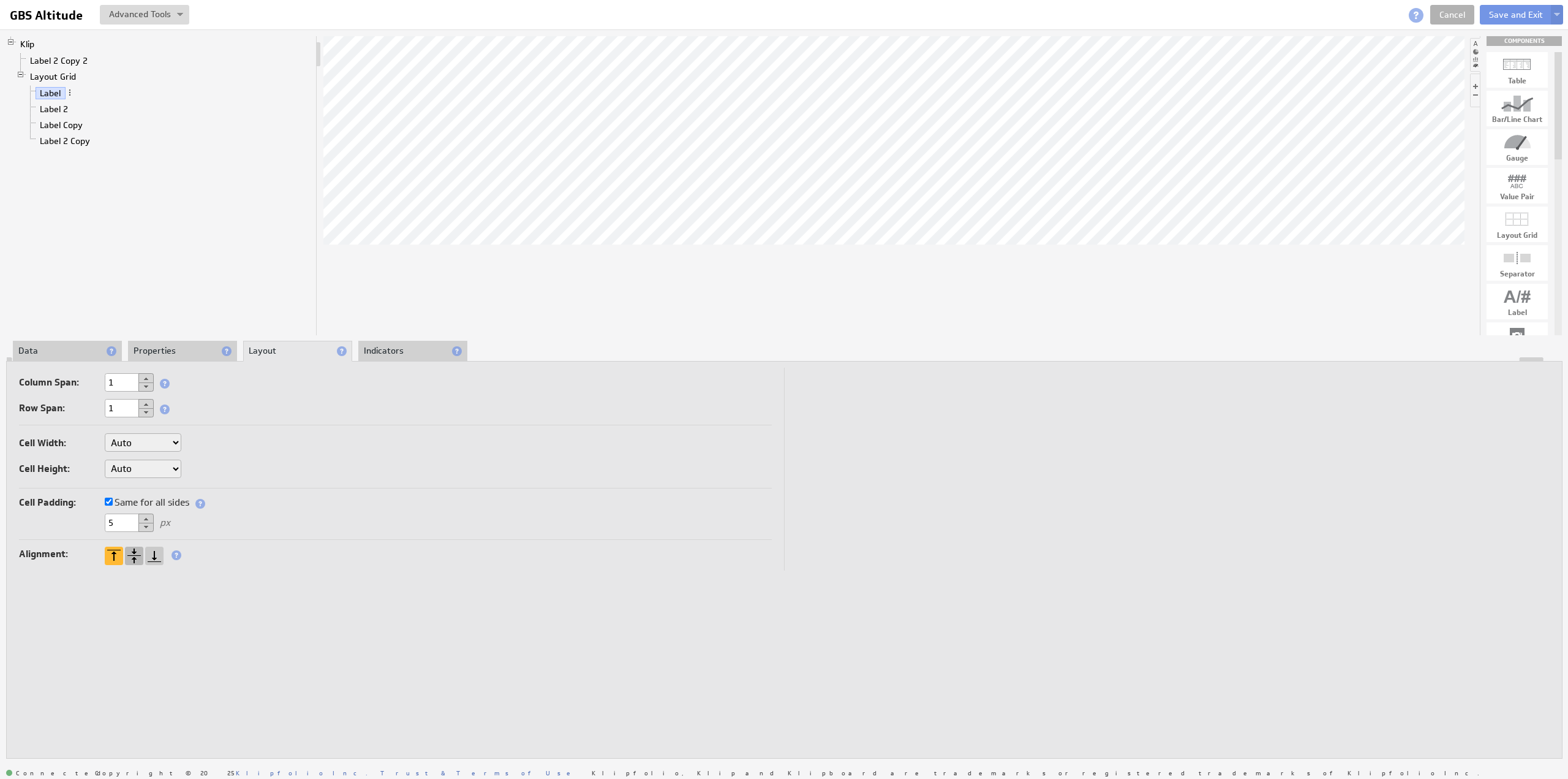
click at [135, 549] on div at bounding box center [134, 556] width 19 height 19
click at [188, 353] on li "Properties" at bounding box center [183, 351] width 109 height 21
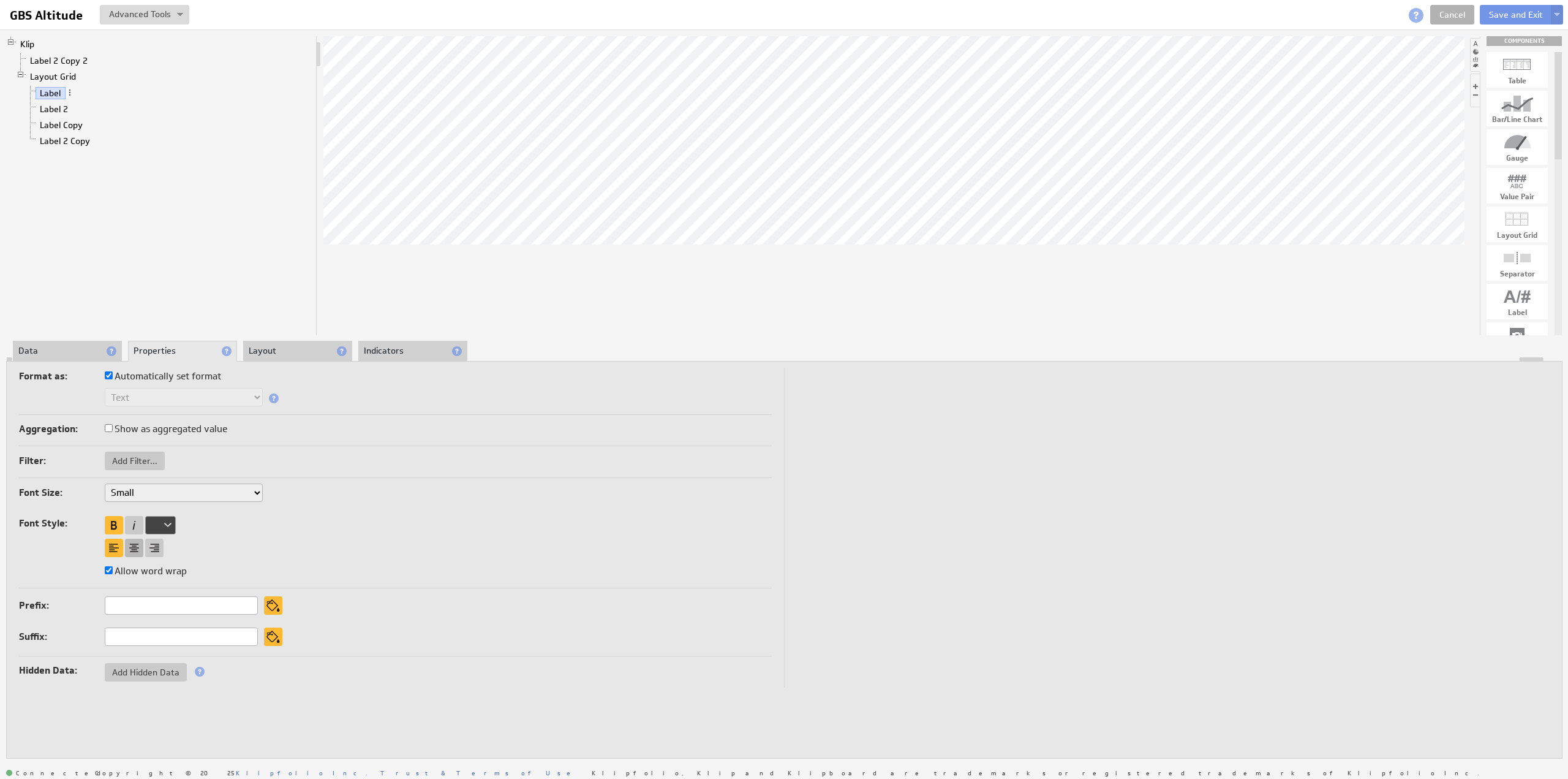
click at [134, 542] on div at bounding box center [134, 548] width 19 height 19
click at [111, 523] on div at bounding box center [113, 525] width 19 height 19
click at [111, 544] on div at bounding box center [113, 548] width 19 height 19
click at [133, 494] on select "XX-Small X-Small Small Medium Large X-Large XX-Large" at bounding box center [183, 492] width 158 height 19
select select "x-small"
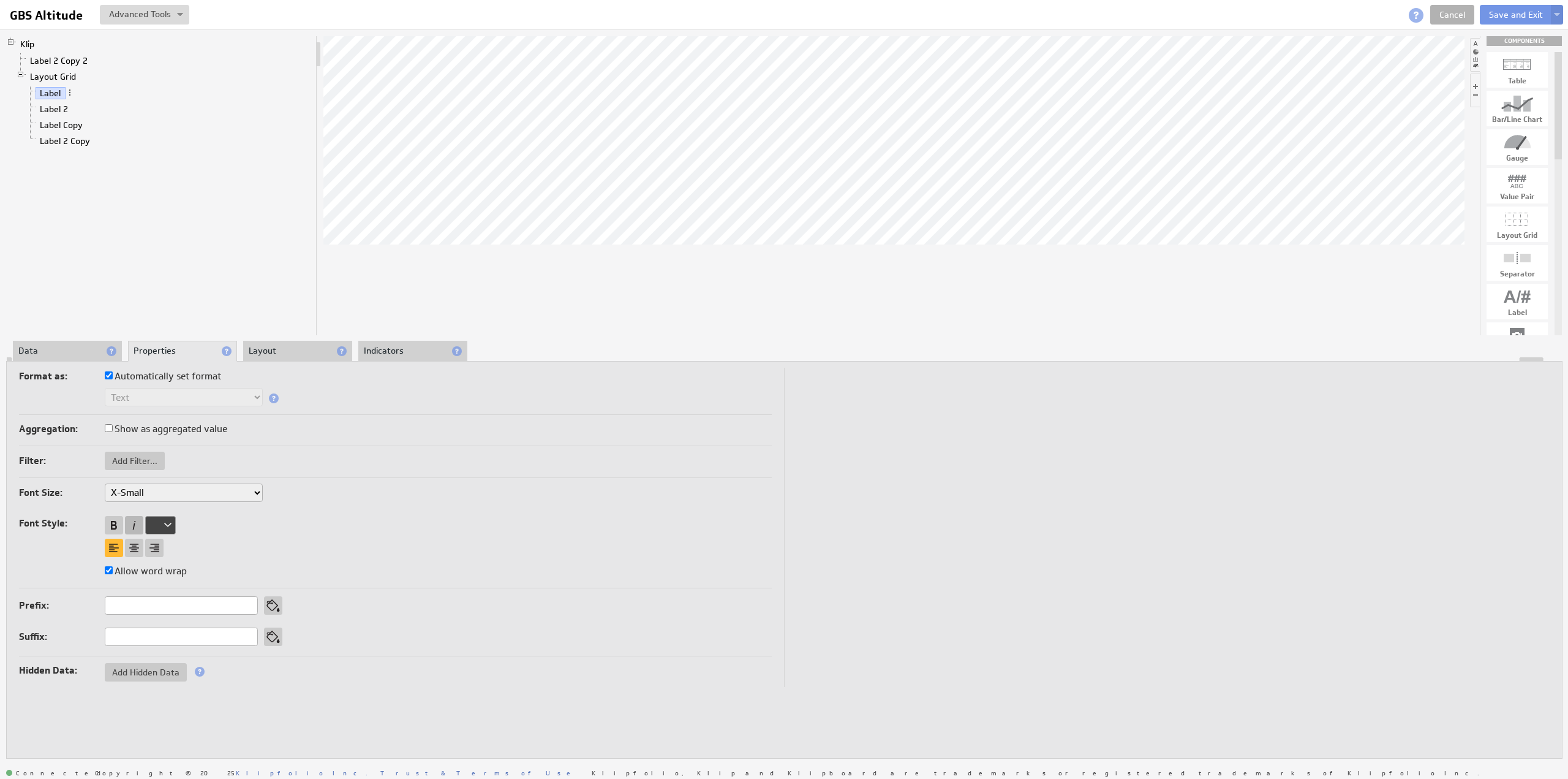
select select "x-small"
click at [116, 492] on select "XX-Small X-Small Small Medium Large X-Large XX-Large" at bounding box center [183, 492] width 158 height 19
select select "x-small"
click at [117, 526] on div at bounding box center [113, 525] width 19 height 19
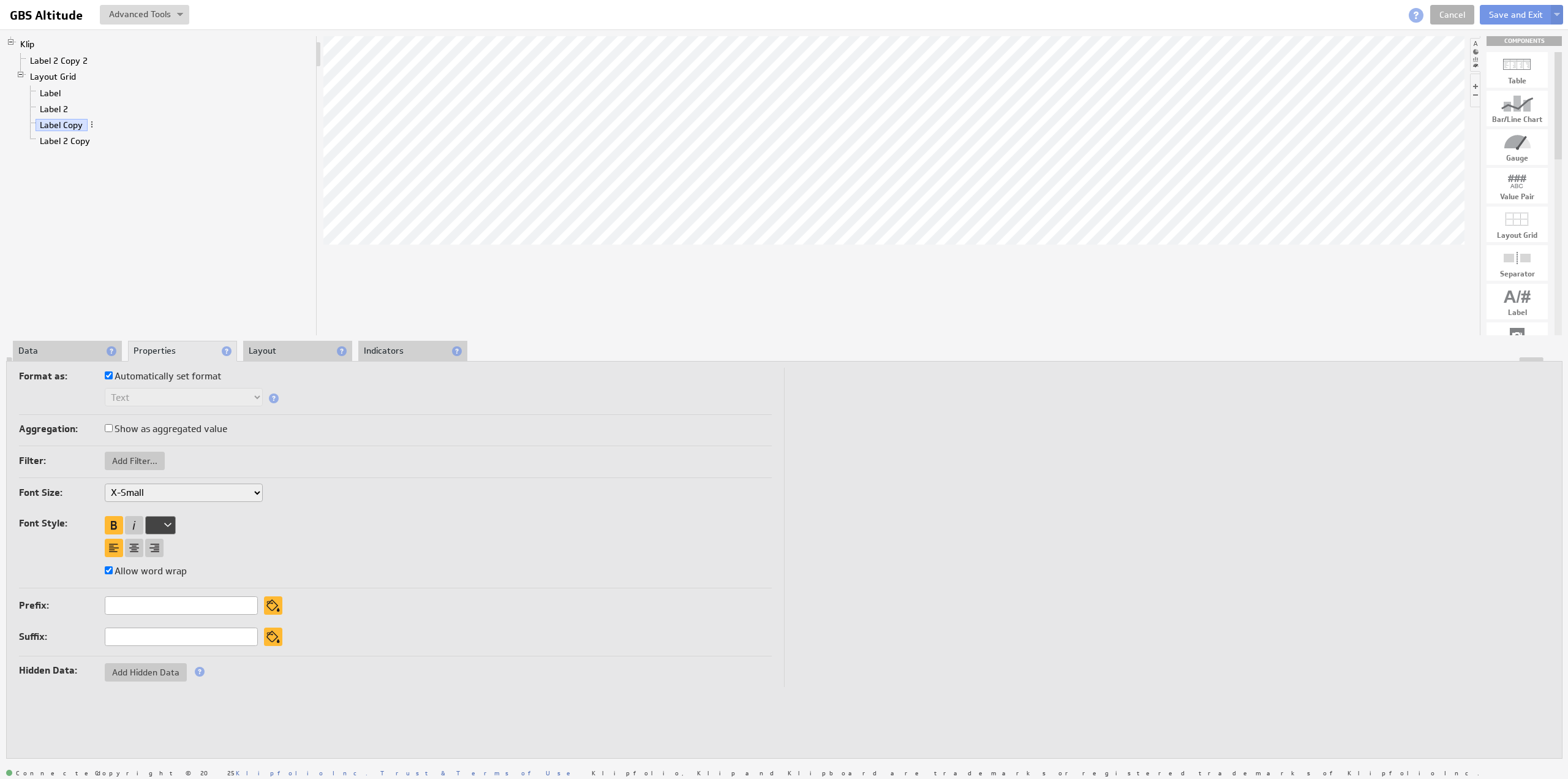
select select "x-small"
click at [262, 355] on li "Layout" at bounding box center [297, 351] width 109 height 21
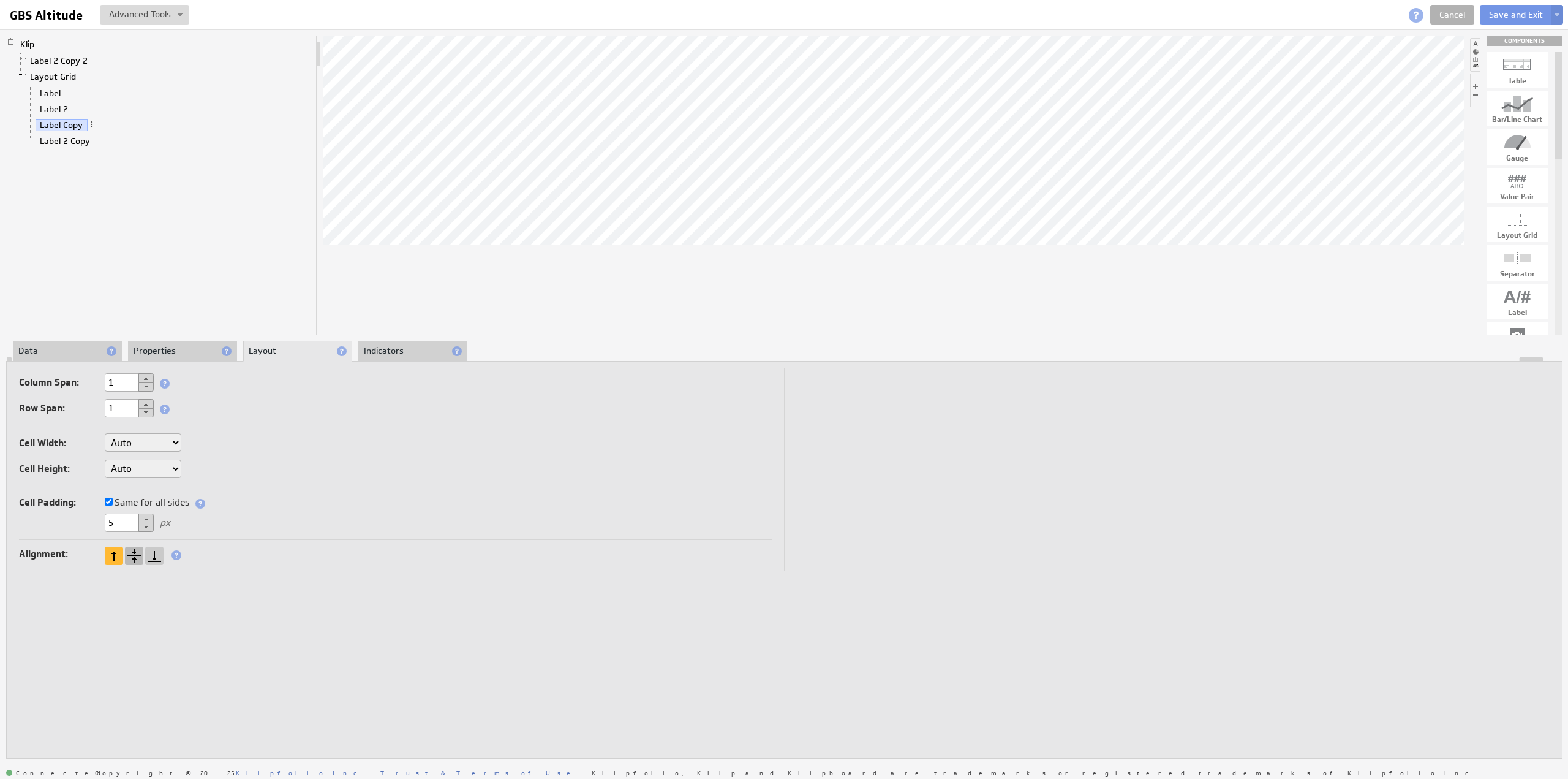
click at [133, 551] on div at bounding box center [134, 556] width 19 height 19
click at [202, 440] on input "20%" at bounding box center [211, 443] width 49 height 19
type input "25%"
click at [1501, 12] on button "Save and Exit" at bounding box center [1515, 15] width 72 height 20
